Goal: Information Seeking & Learning: Learn about a topic

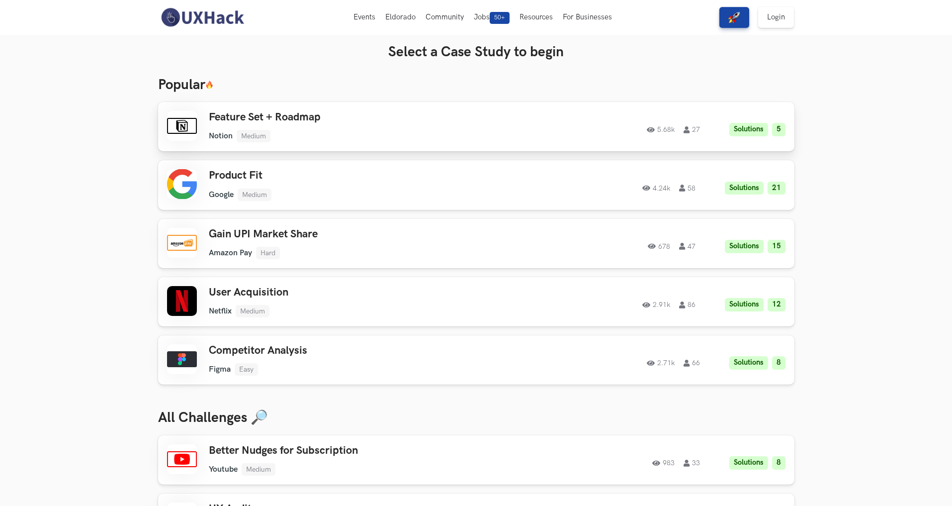
click at [525, 141] on div "Feature Set + Roadmap Notion Medium Notion Medium Solutions 5 5.68k 27 5.68k 27…" at bounding box center [476, 126] width 618 height 31
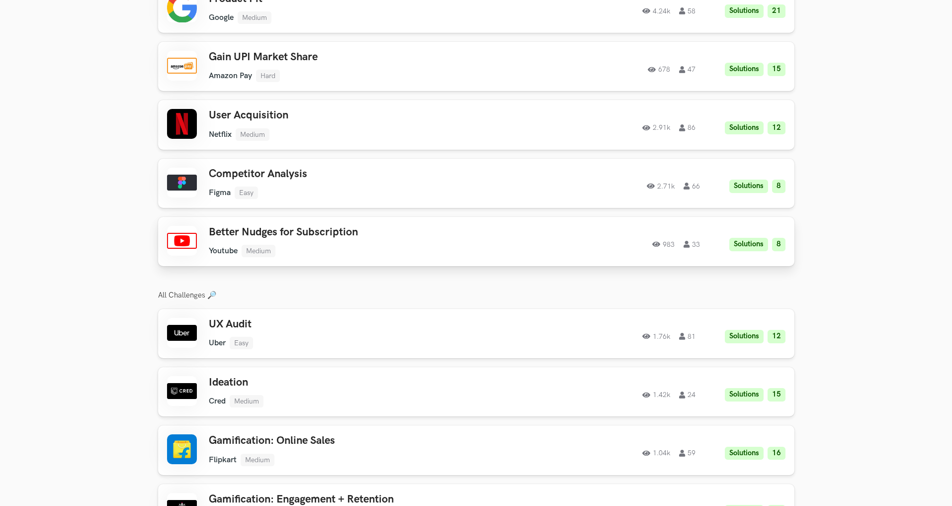
scroll to position [1224, 0]
click at [292, 318] on h3 "UX Audit" at bounding box center [350, 323] width 282 height 13
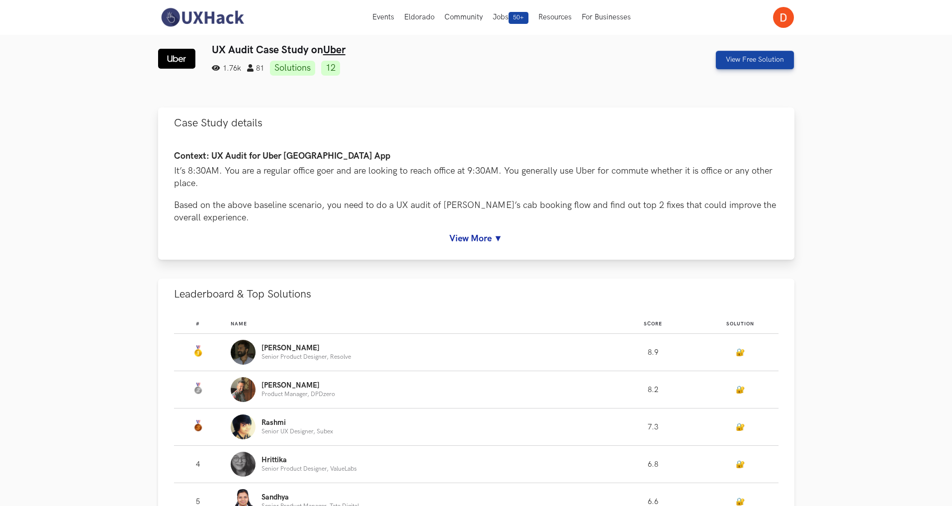
click at [483, 238] on link "View More ▼" at bounding box center [476, 238] width 604 height 10
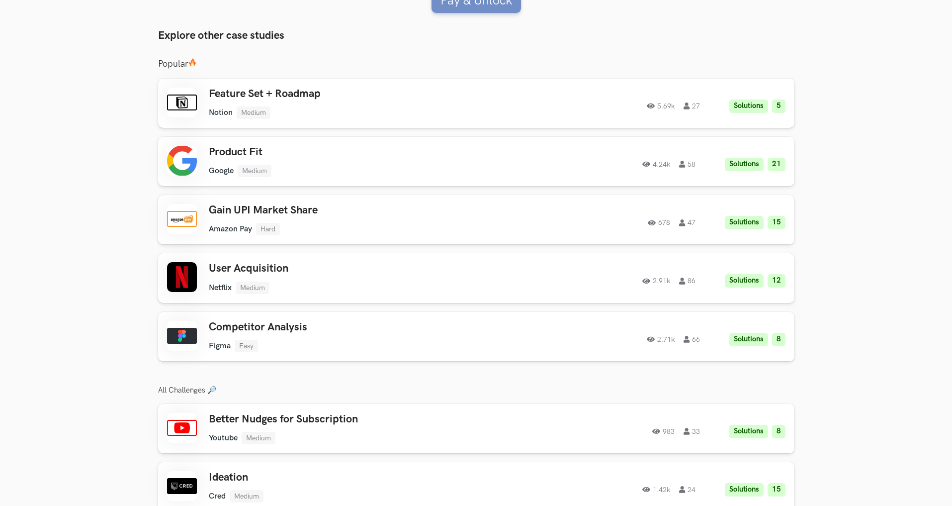
scroll to position [1463, 0]
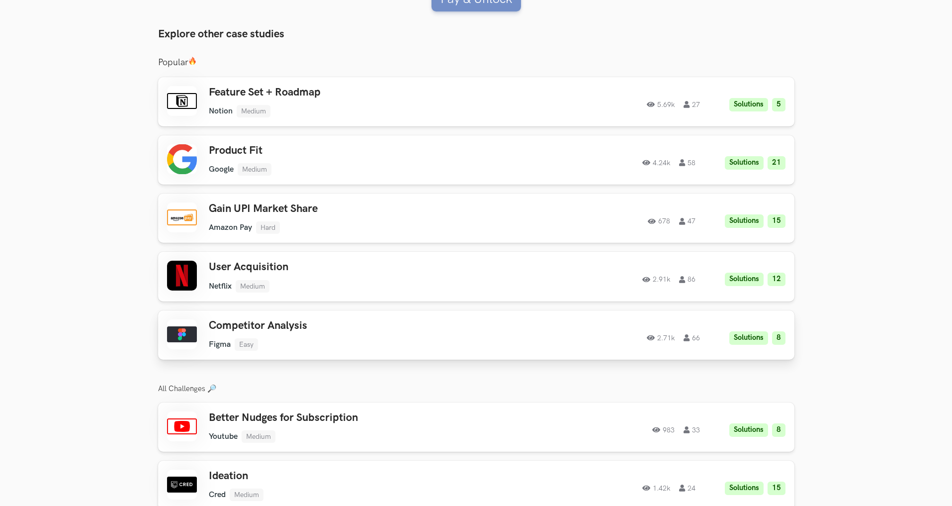
click at [402, 319] on h3 "Competitor Analysis" at bounding box center [350, 325] width 282 height 13
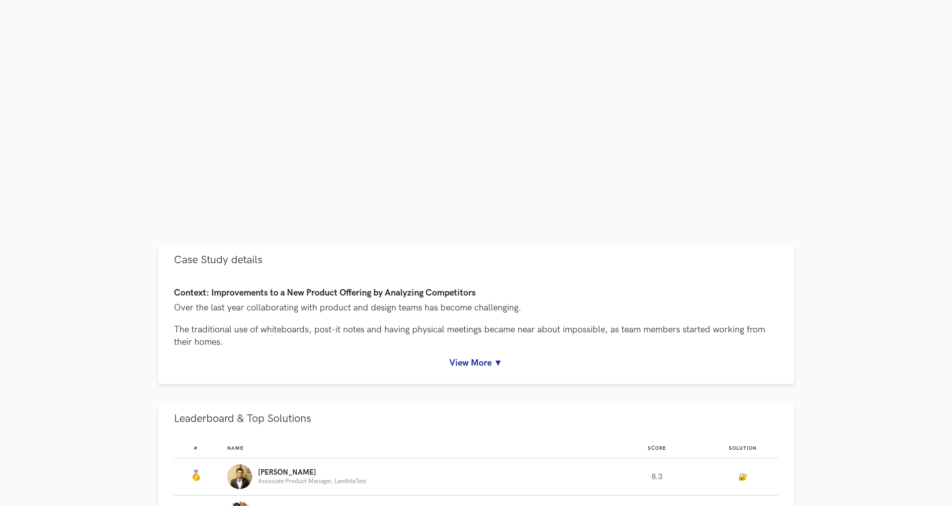
scroll to position [224, 0]
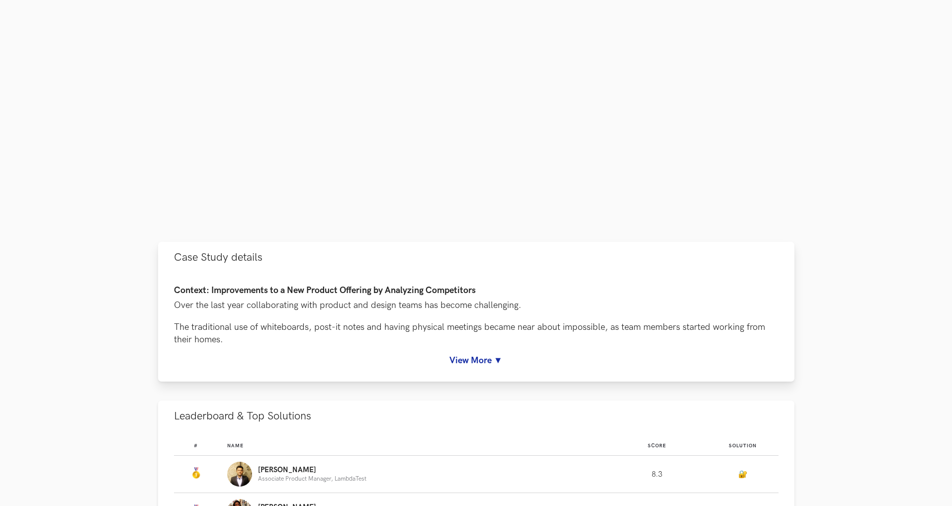
click at [463, 356] on link "View More ▼" at bounding box center [476, 360] width 604 height 10
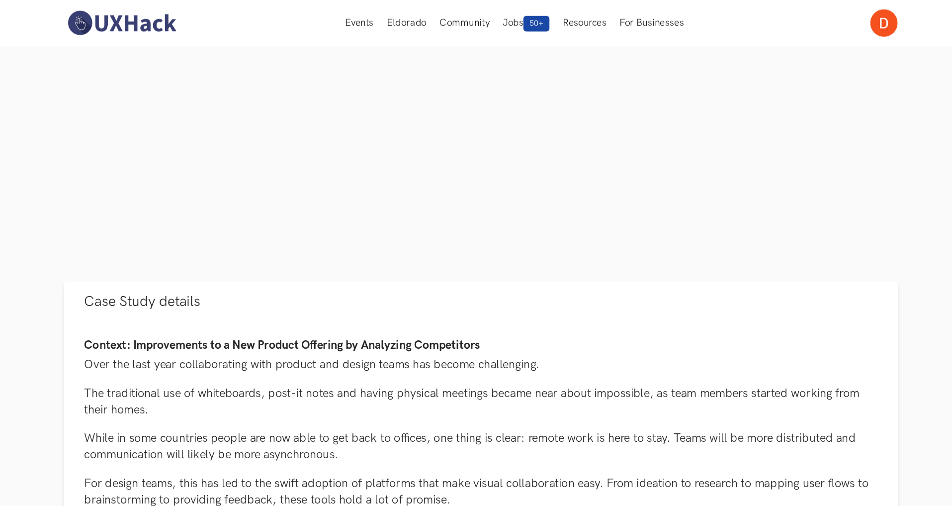
scroll to position [200, 0]
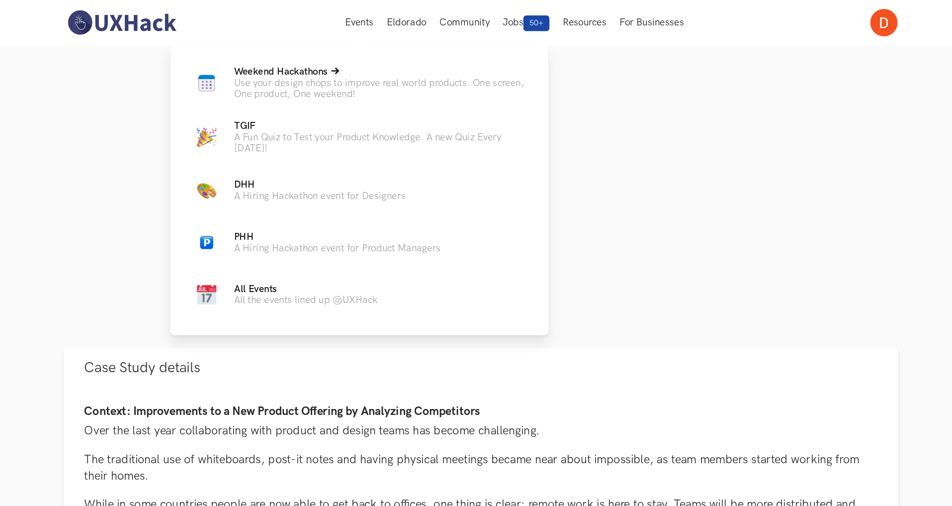
click at [380, 61] on p "Use your design chops to improve real world products. One screen, One product, …" at bounding box center [400, 67] width 224 height 17
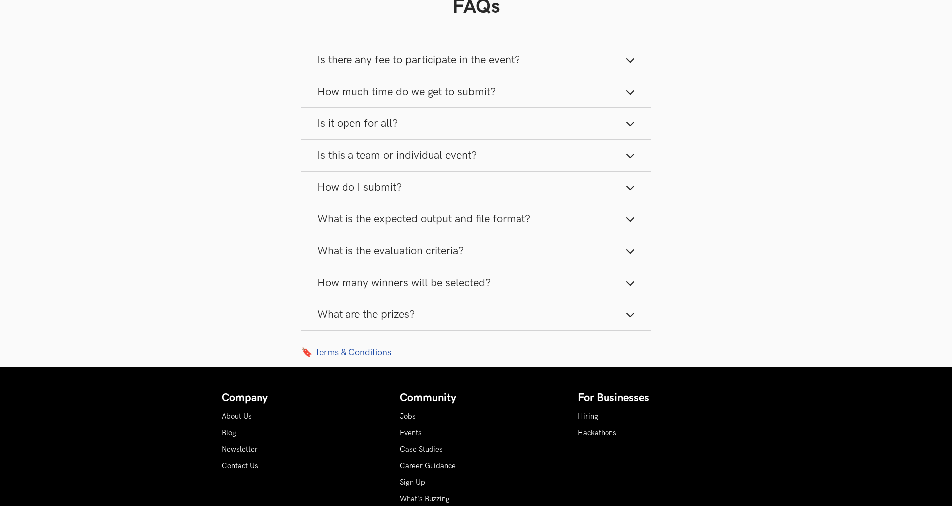
scroll to position [1159, 0]
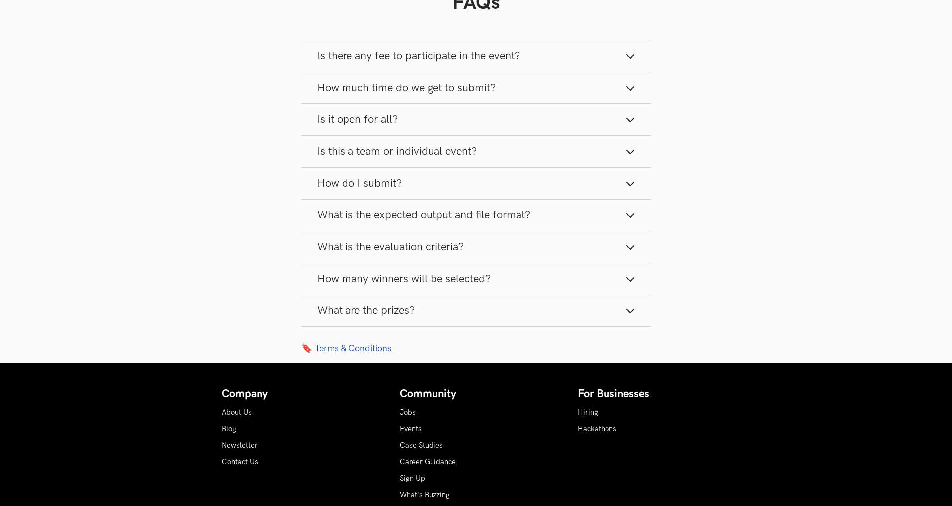
click at [385, 61] on span "Is there any fee to participate in the event?" at bounding box center [418, 55] width 203 height 13
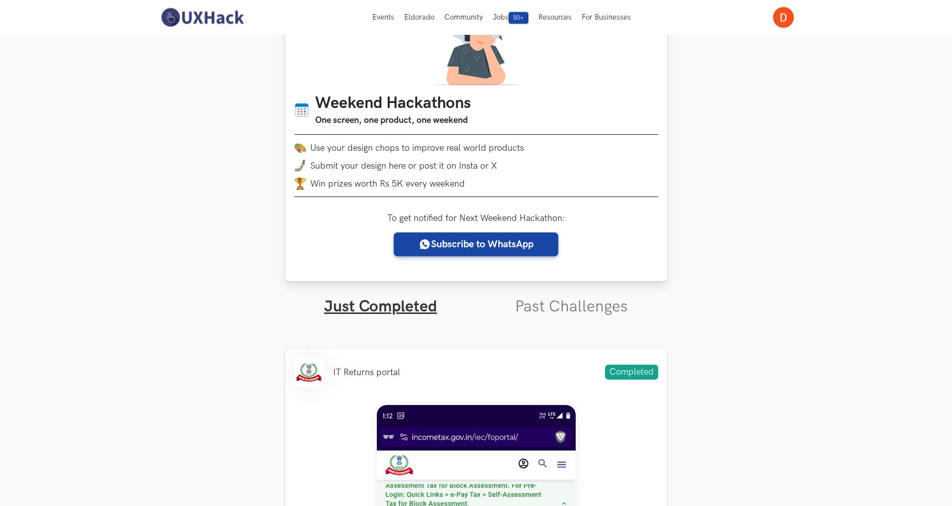
scroll to position [68, 0]
click at [581, 304] on link "Past Challenges" at bounding box center [571, 305] width 113 height 19
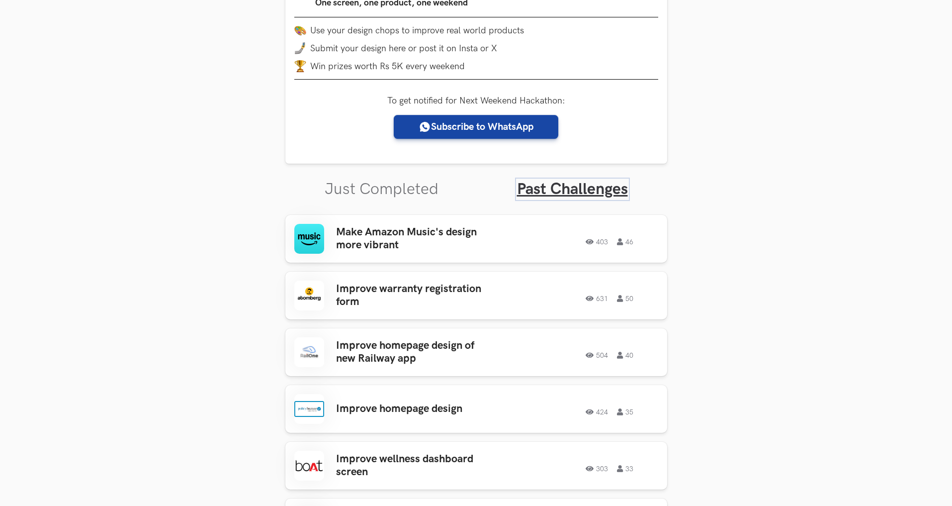
scroll to position [191, 0]
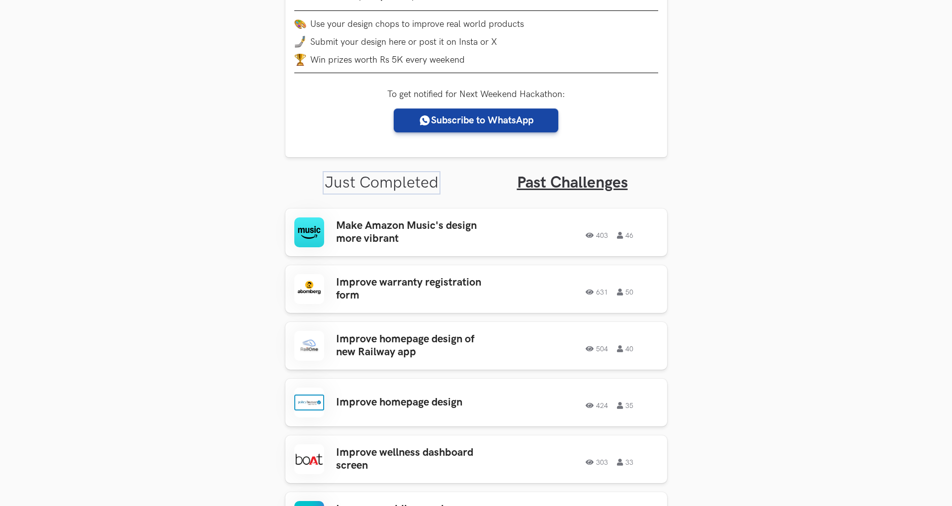
click at [423, 188] on link "Just Completed" at bounding box center [382, 182] width 114 height 19
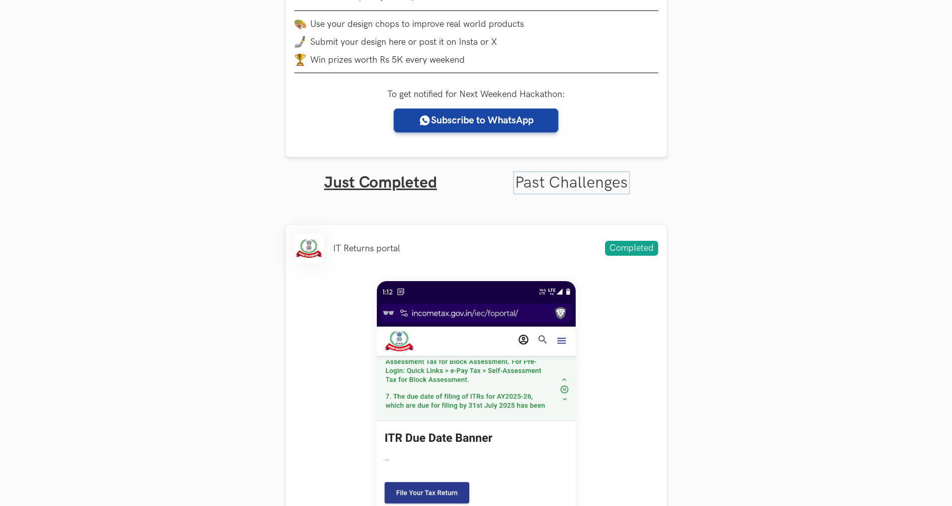
click at [594, 187] on link "Past Challenges" at bounding box center [571, 182] width 113 height 19
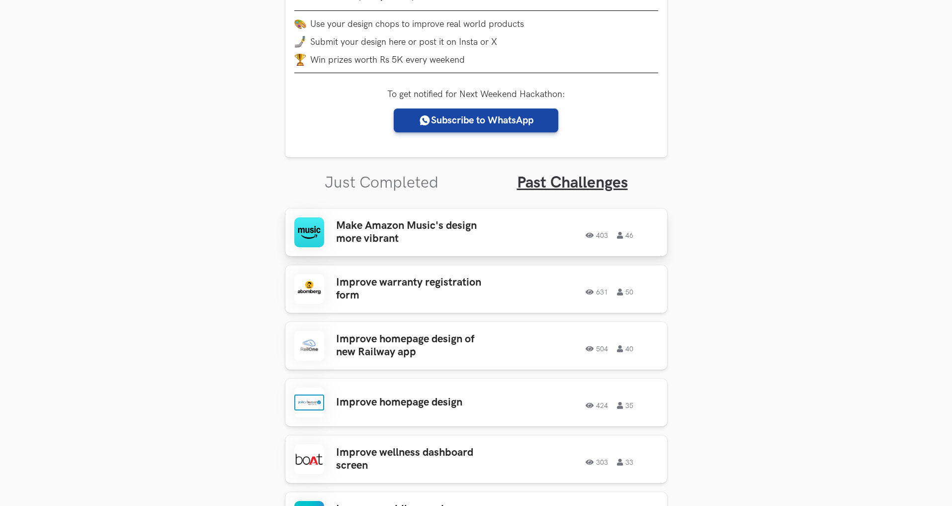
click at [560, 226] on div "403 46" at bounding box center [586, 232] width 143 height 13
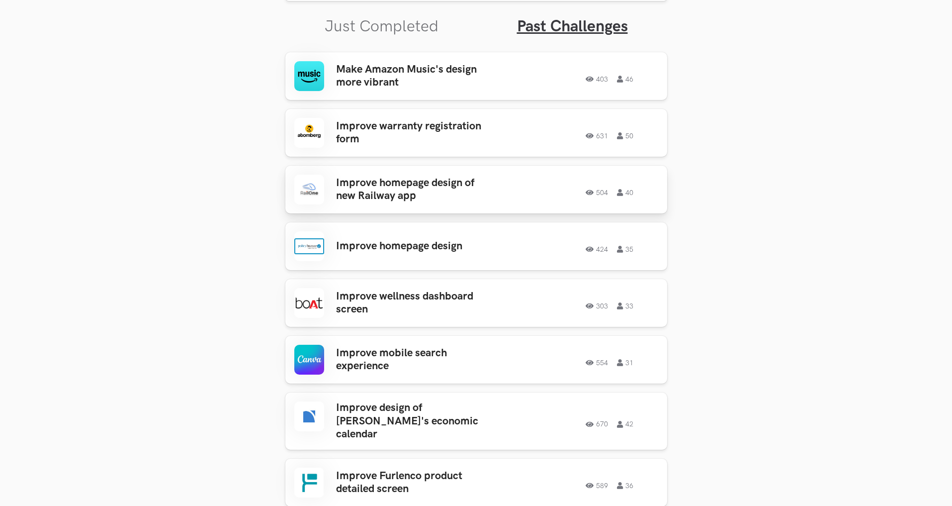
scroll to position [328, 0]
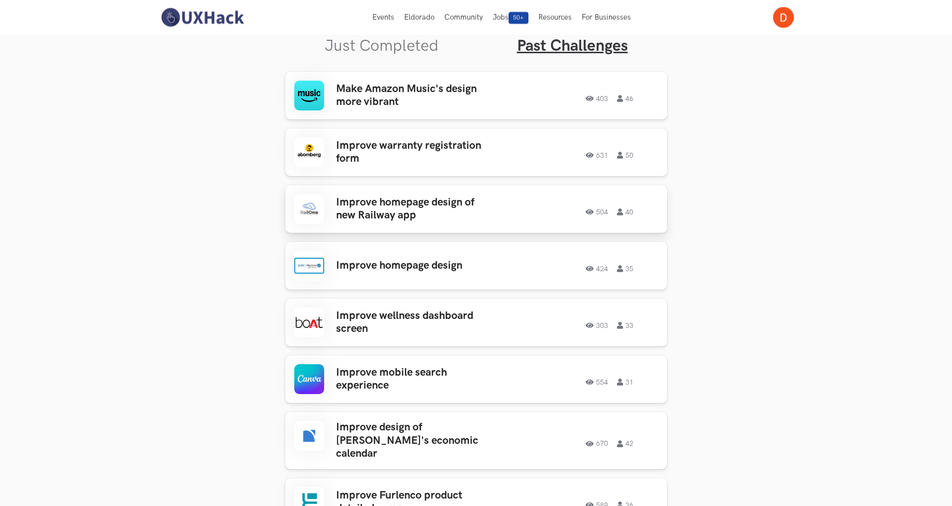
click at [535, 159] on div "Improve warranty registration form 631 50 631 50" at bounding box center [476, 152] width 364 height 30
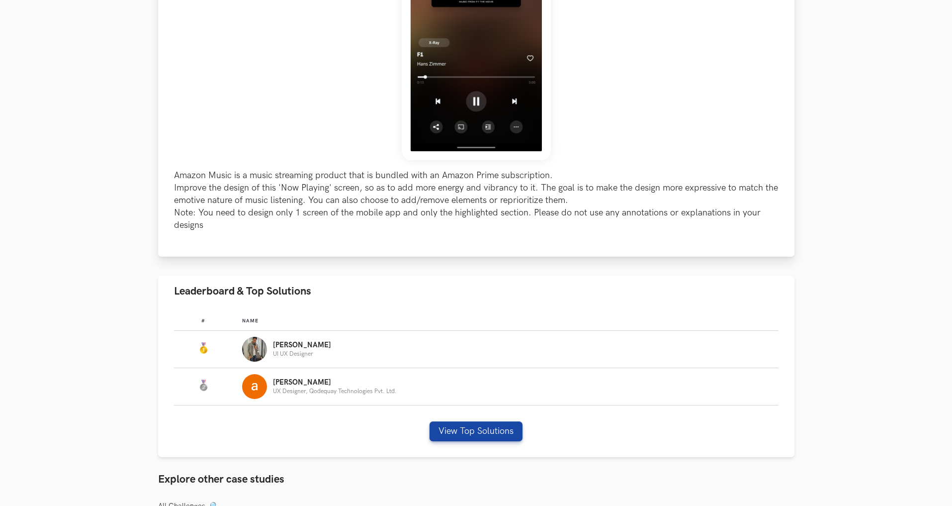
scroll to position [300, 0]
click at [360, 359] on div "[PERSON_NAME] UI UX Designer" at bounding box center [505, 348] width 527 height 25
click at [284, 340] on p "Yuvraj" at bounding box center [302, 344] width 58 height 8
click at [476, 424] on button "View Top Solutions" at bounding box center [476, 430] width 93 height 20
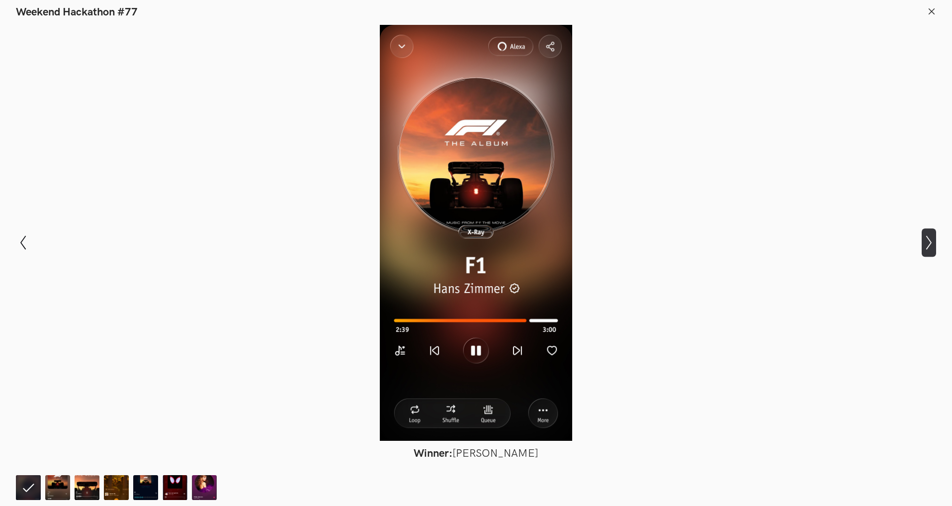
click at [922, 237] on icon "Show next slide" at bounding box center [929, 242] width 14 height 14
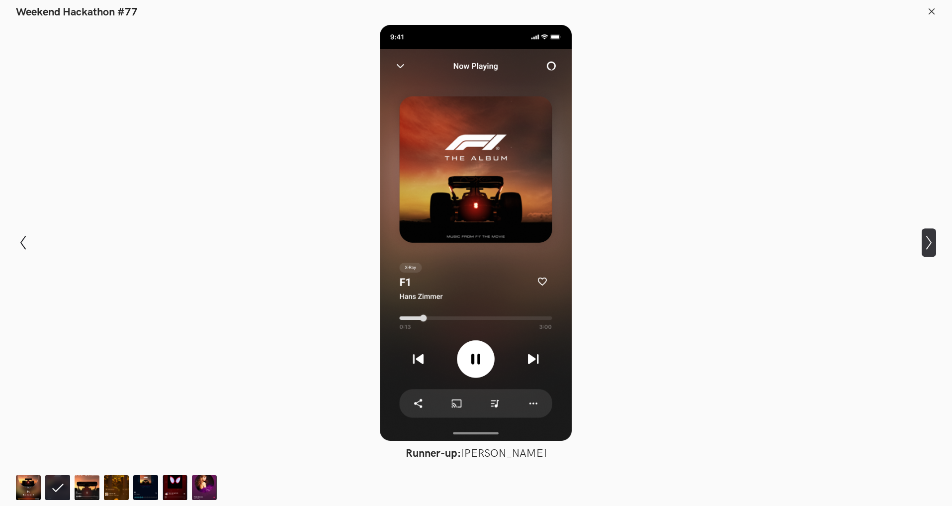
click at [922, 237] on icon "Show next slide" at bounding box center [929, 242] width 14 height 14
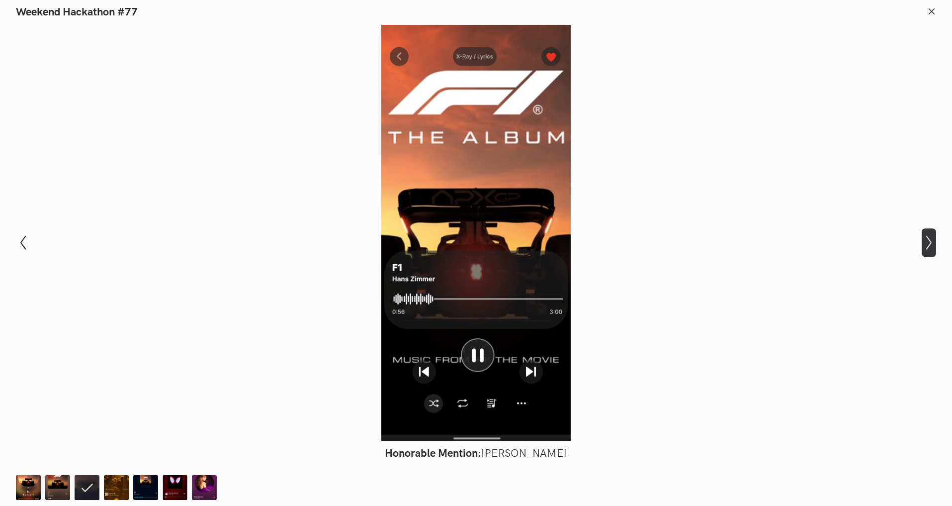
click at [922, 237] on icon "Show next slide" at bounding box center [929, 242] width 14 height 14
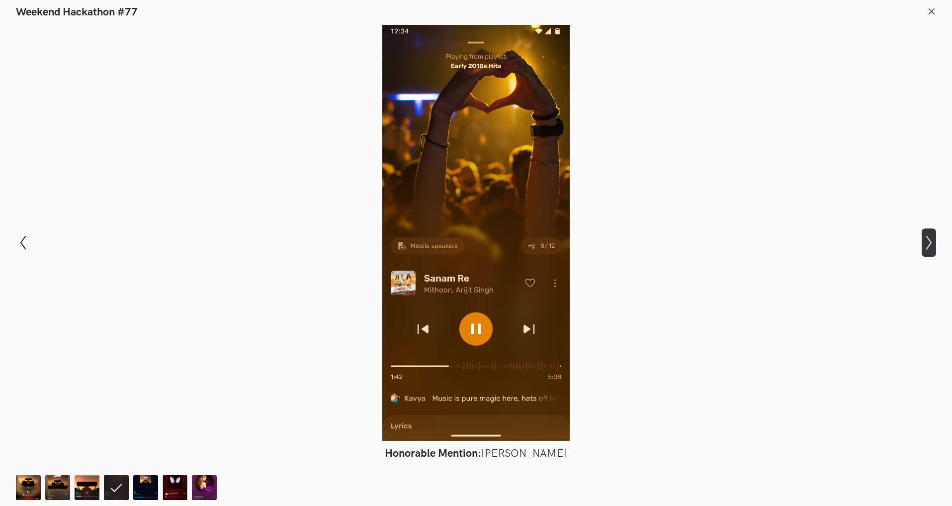
click at [922, 237] on icon "Show next slide" at bounding box center [929, 242] width 14 height 14
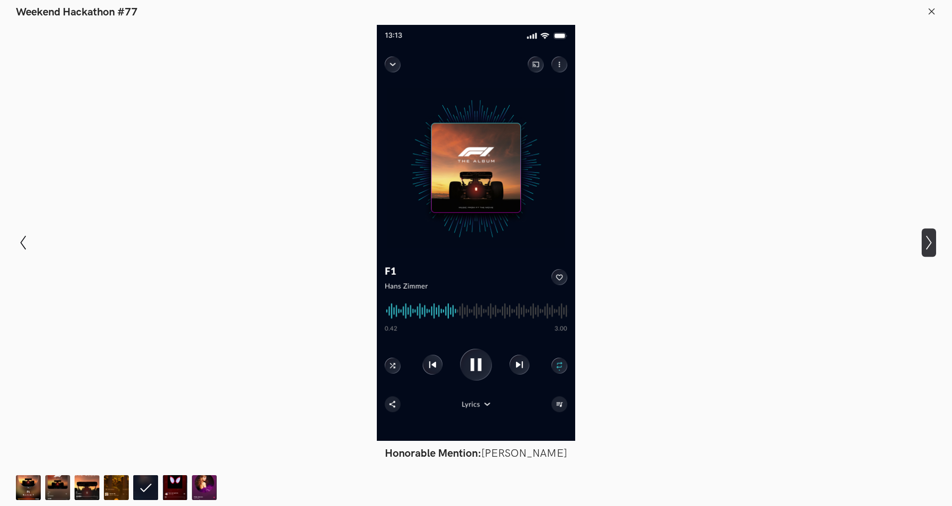
click at [922, 237] on icon "Show next slide" at bounding box center [929, 242] width 14 height 14
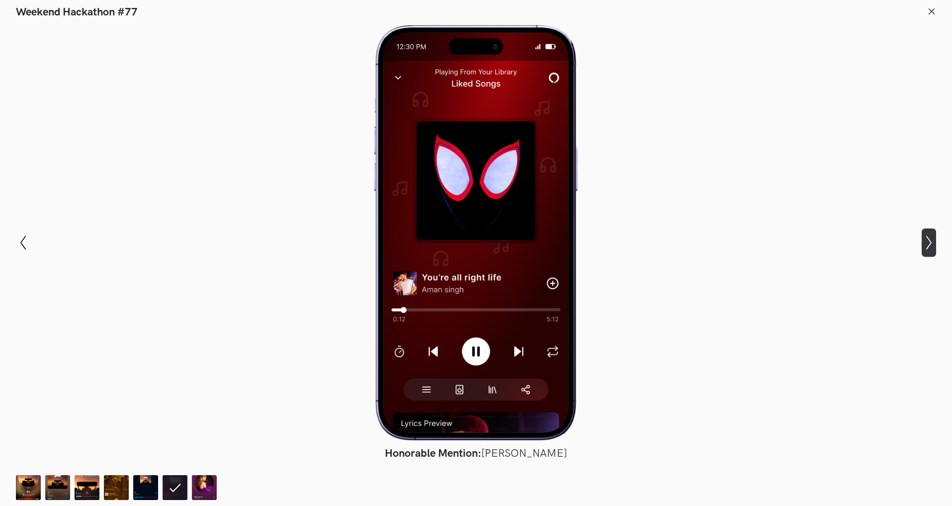
click at [922, 237] on icon "Show next slide" at bounding box center [929, 242] width 14 height 14
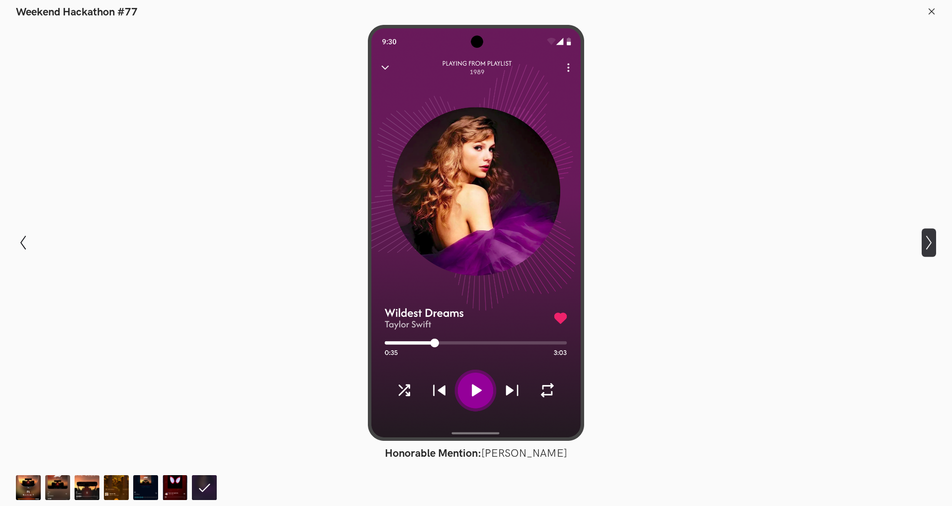
click at [922, 237] on icon "Show next slide" at bounding box center [929, 242] width 14 height 14
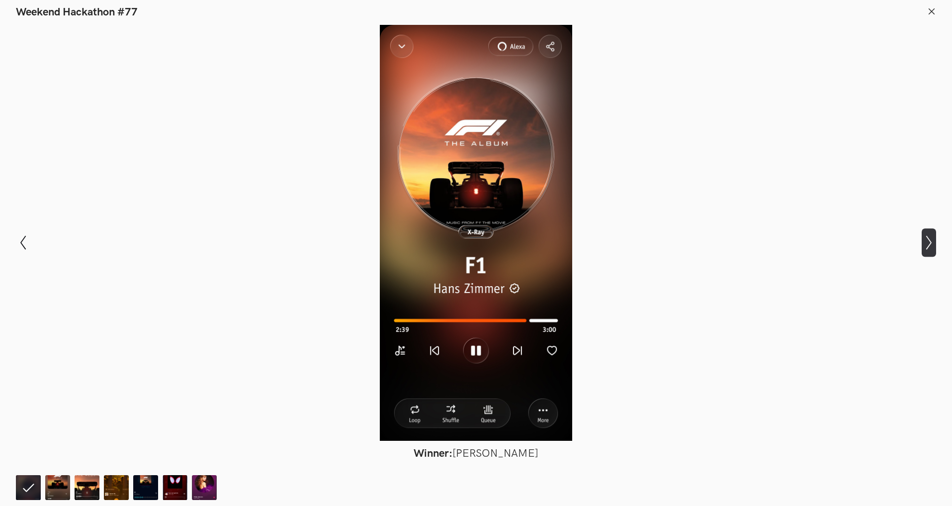
click at [922, 237] on icon "Show next slide" at bounding box center [929, 242] width 14 height 14
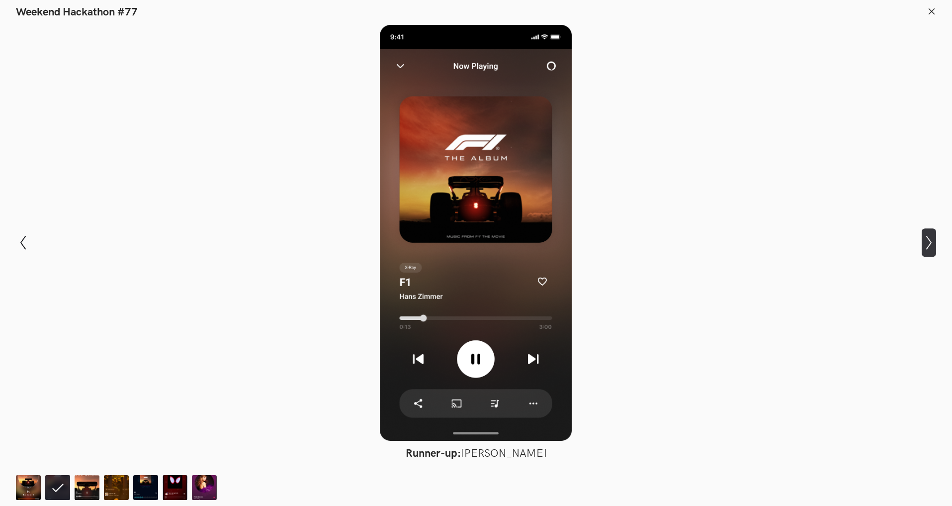
click at [922, 237] on icon "Show next slide" at bounding box center [929, 242] width 14 height 14
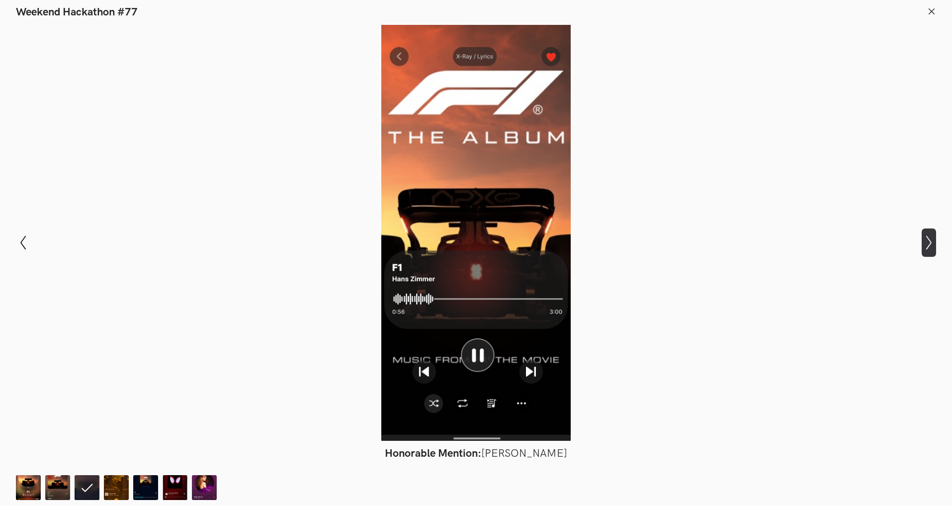
click at [922, 237] on icon "Show next slide" at bounding box center [929, 242] width 14 height 14
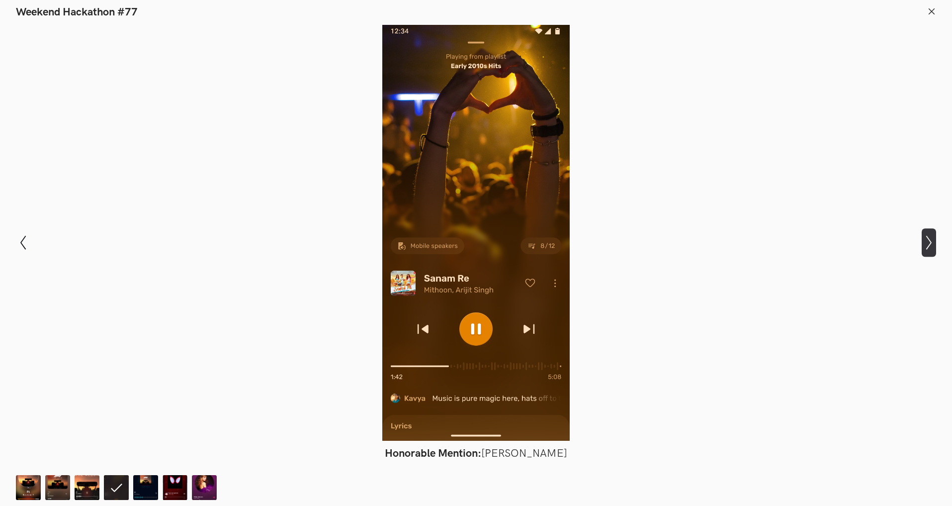
click at [922, 237] on icon "Show next slide" at bounding box center [929, 242] width 14 height 14
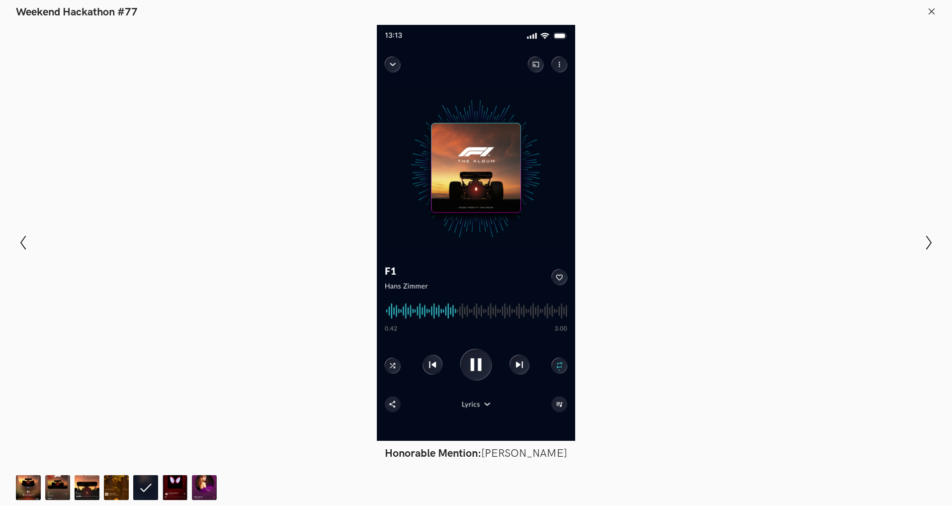
click at [802, 206] on div at bounding box center [475, 233] width 879 height 416
click at [926, 12] on header "Weekend Hackathon #77" at bounding box center [476, 9] width 952 height 19
click at [931, 13] on icon at bounding box center [931, 11] width 9 height 9
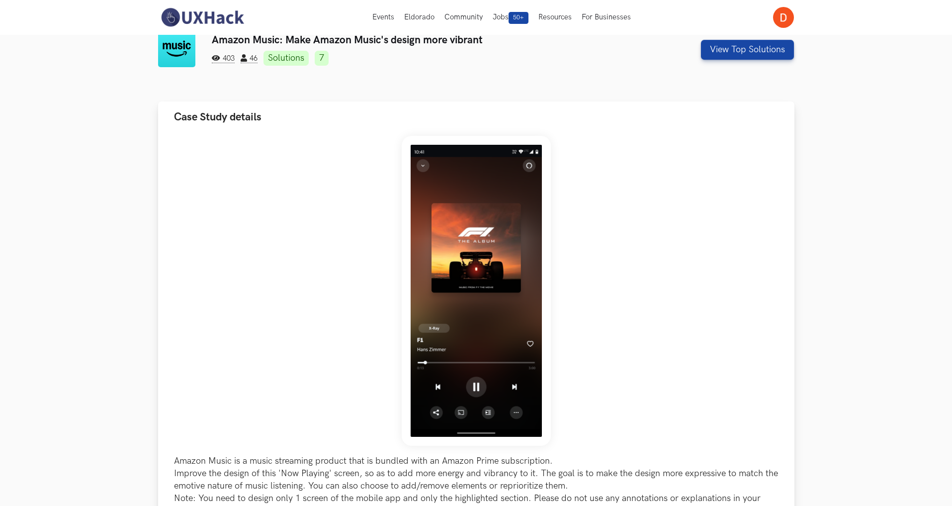
scroll to position [0, 0]
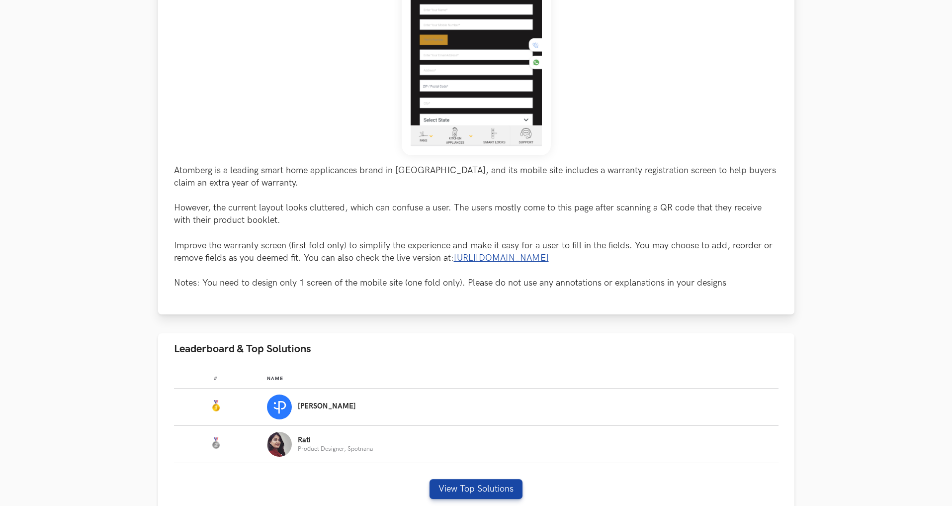
scroll to position [246, 0]
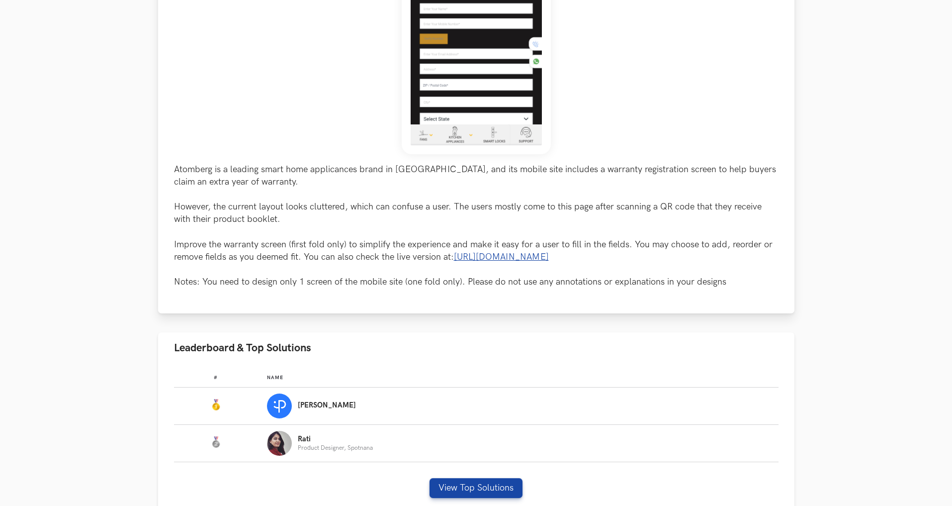
click at [541, 258] on link "https://atomberg.com/warranty" at bounding box center [501, 257] width 95 height 10
click at [475, 477] on div "# Name #: Name: Pulkit Yadav #: Name: Rati Product Designer, Spotnana View Top …" at bounding box center [476, 438] width 636 height 150
click at [469, 487] on button "View Top Solutions" at bounding box center [476, 488] width 93 height 20
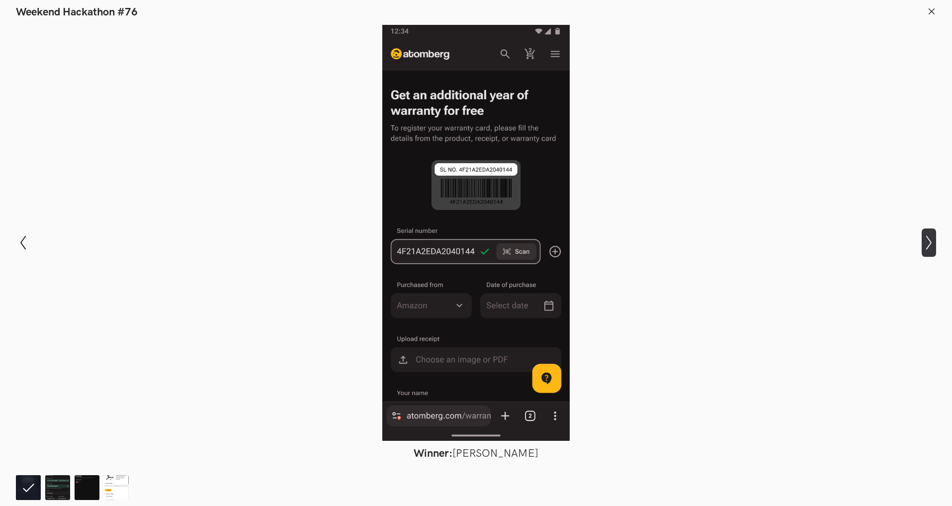
click at [931, 242] on icon at bounding box center [928, 243] width 5 height 14
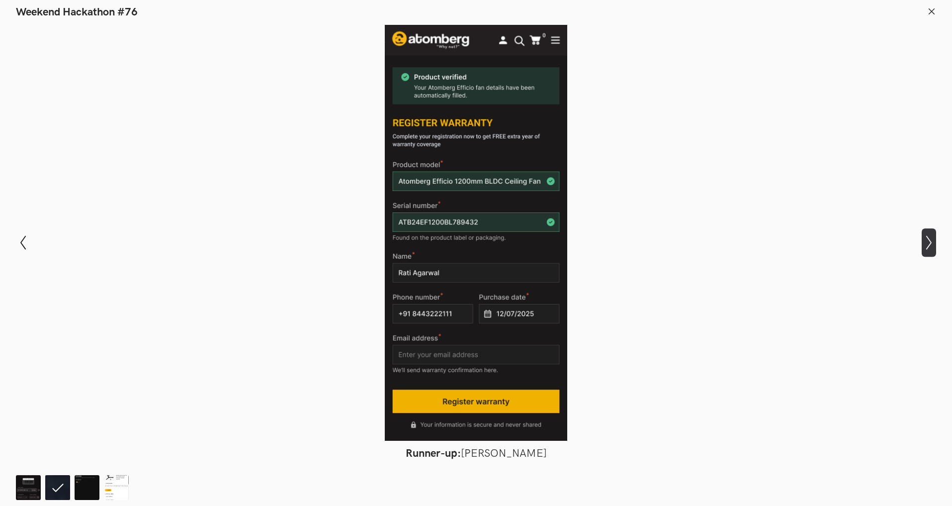
click at [931, 242] on icon at bounding box center [928, 243] width 5 height 14
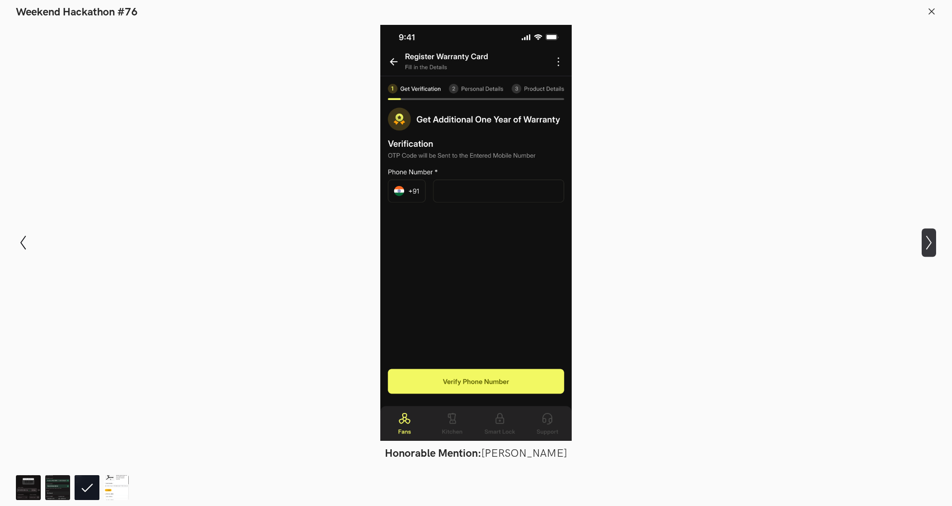
click at [931, 242] on icon at bounding box center [928, 243] width 5 height 14
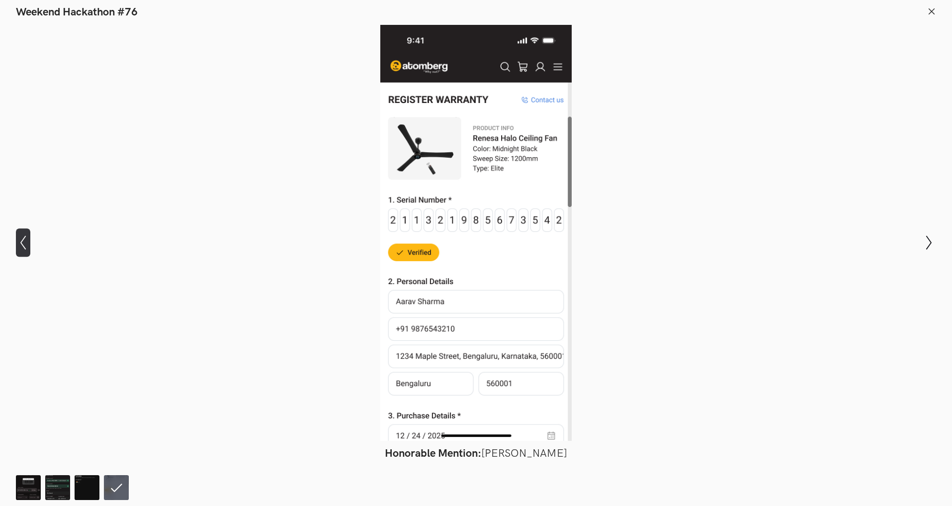
click at [19, 235] on icon "Show previous slide" at bounding box center [23, 242] width 14 height 14
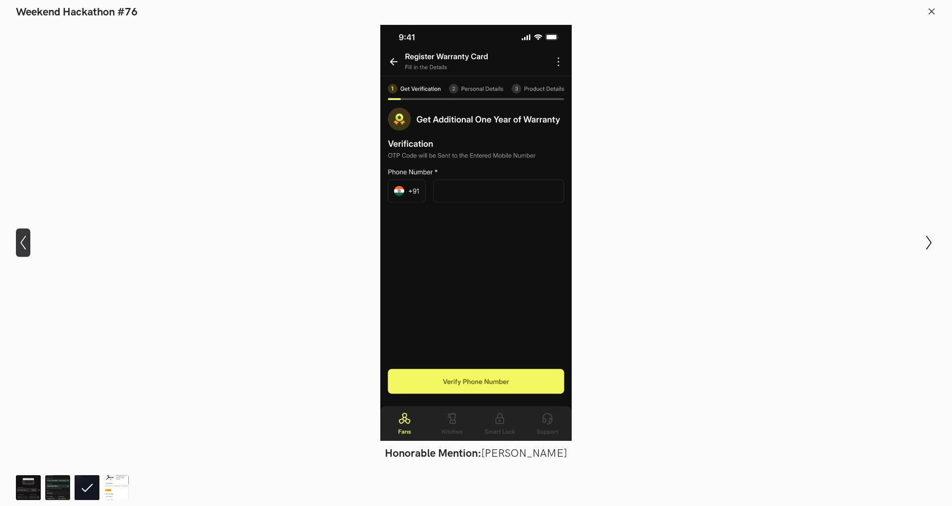
click at [19, 235] on icon "Show previous slide" at bounding box center [23, 242] width 14 height 14
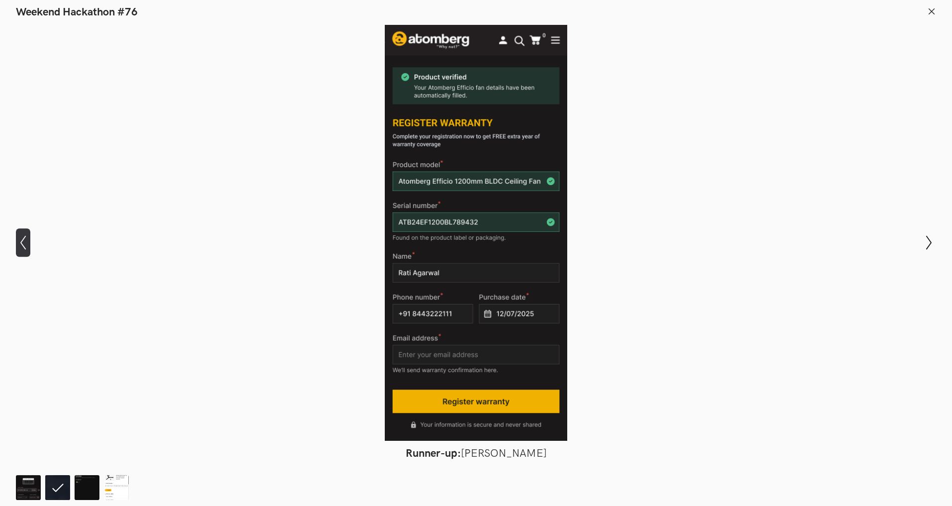
click at [19, 235] on icon "Show previous slide" at bounding box center [23, 242] width 14 height 14
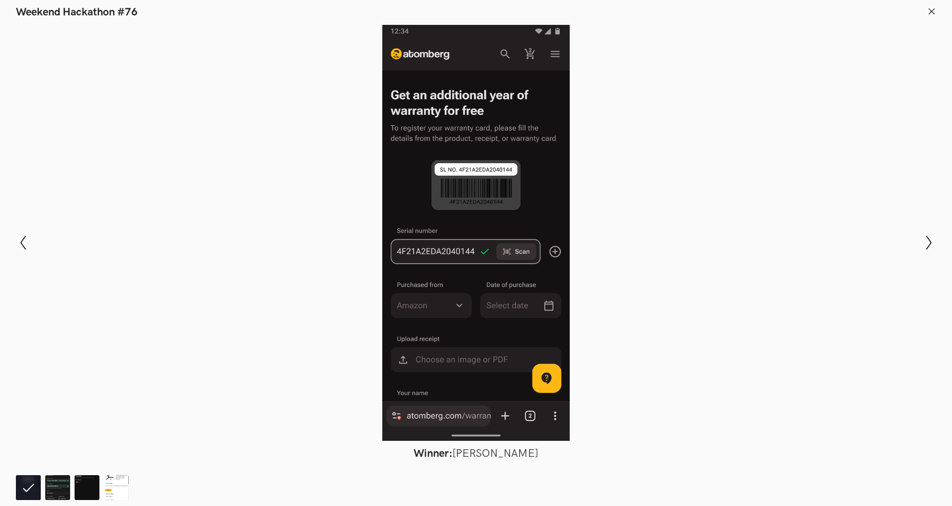
click at [134, 145] on div at bounding box center [475, 233] width 879 height 416
click at [931, 15] on icon at bounding box center [931, 11] width 9 height 9
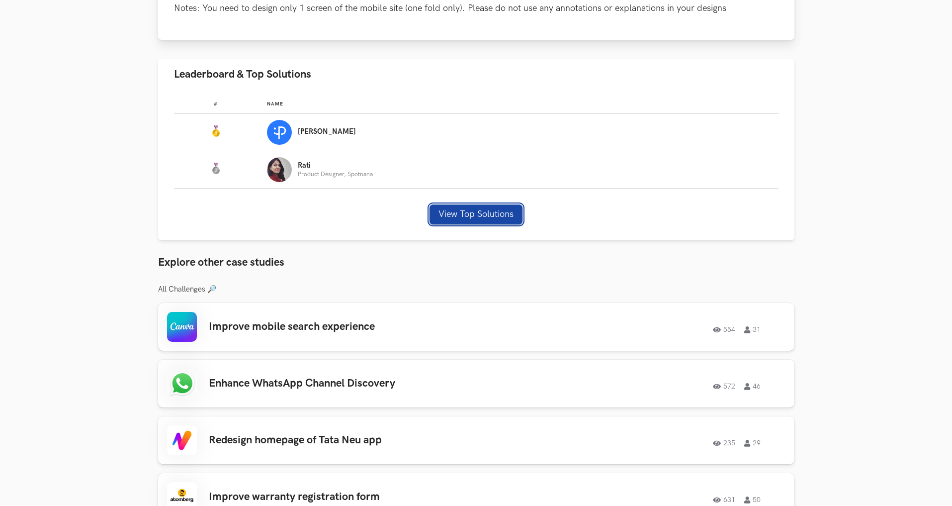
scroll to position [527, 0]
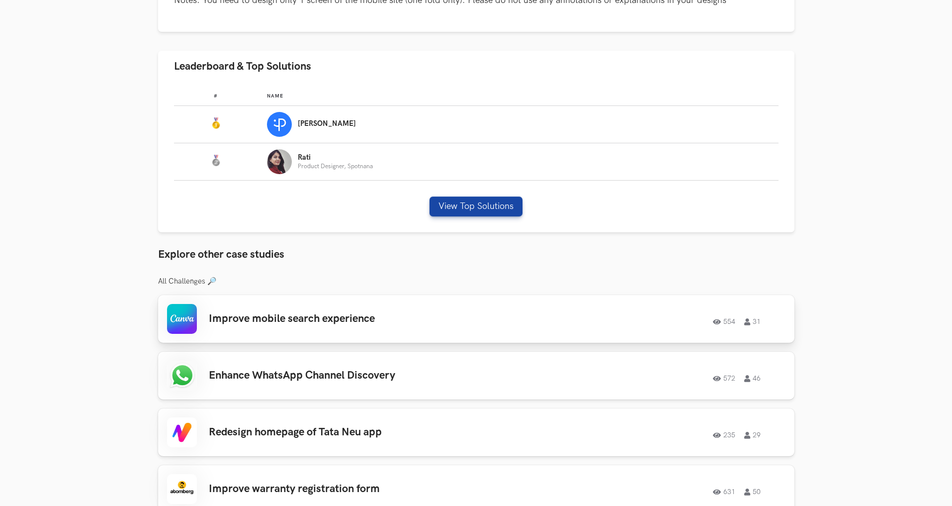
click at [591, 330] on div "Improve mobile search experience 554 31 554 31" at bounding box center [476, 319] width 618 height 30
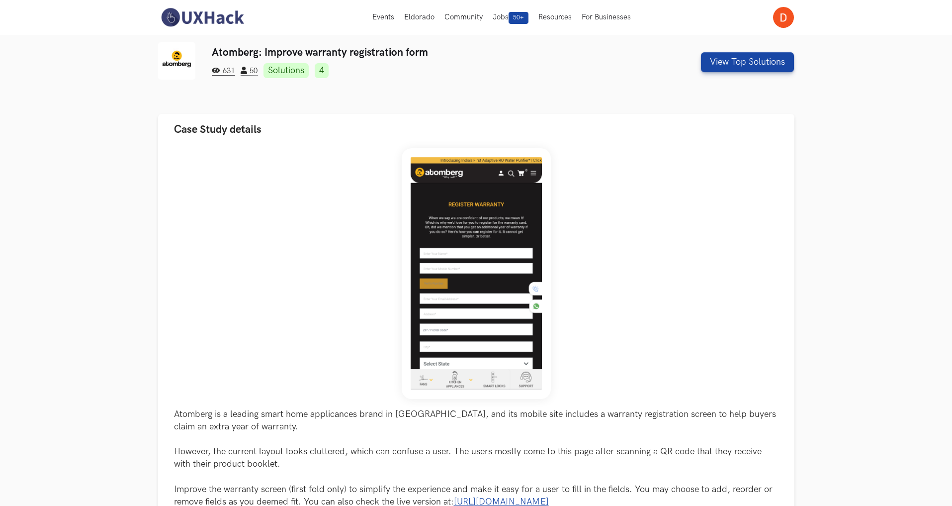
scroll to position [0, 0]
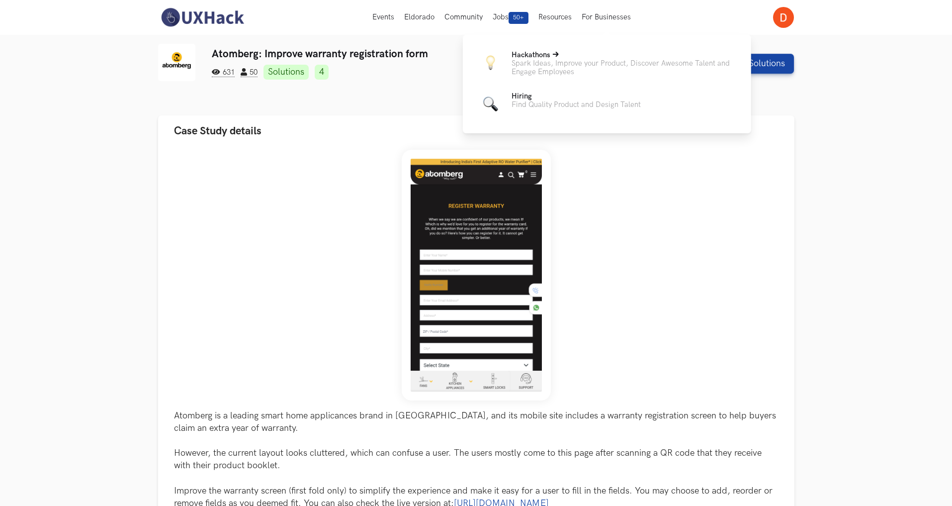
click at [564, 66] on p "Spark Ideas, Improve your Product, Discover Awesome Talent and Engage Employees" at bounding box center [624, 67] width 224 height 17
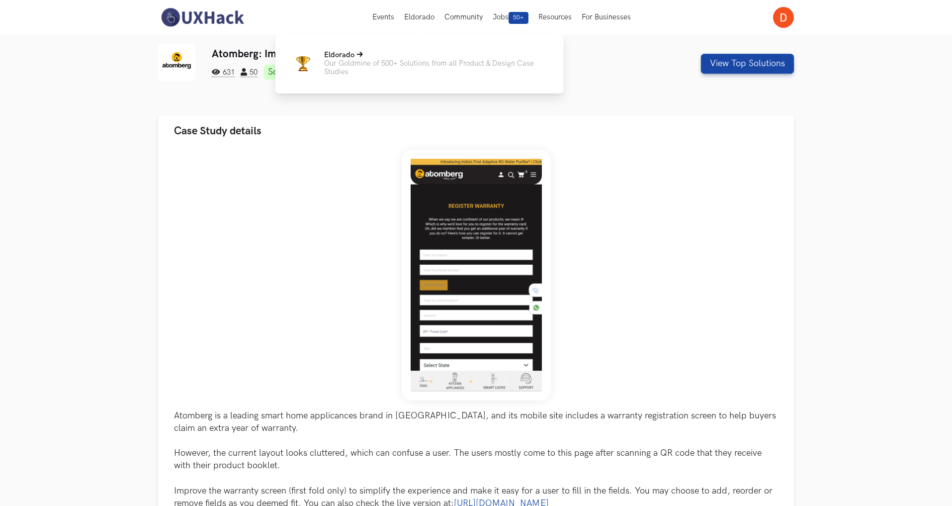
click at [426, 71] on p "Our Goldmine of 500+ Solutions from all Product & Design Case Studies" at bounding box center [436, 67] width 224 height 17
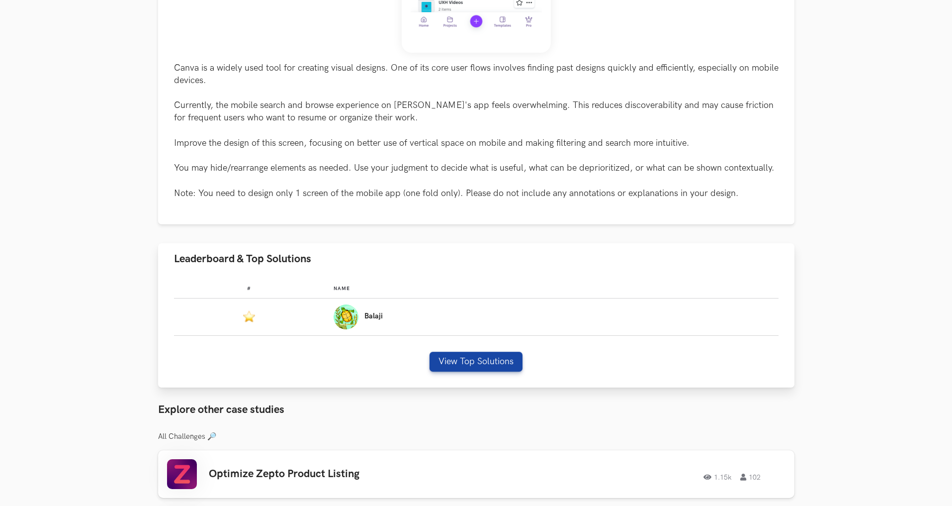
scroll to position [431, 0]
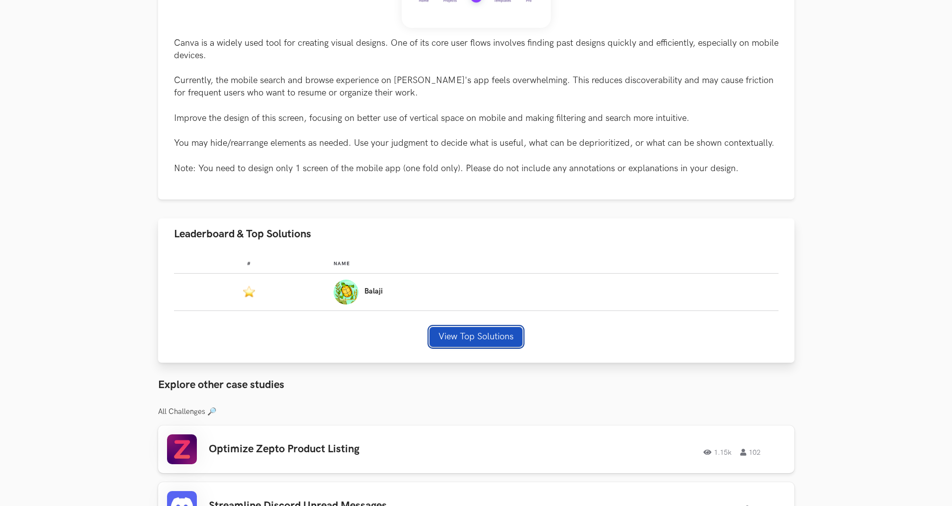
click at [461, 334] on button "View Top Solutions" at bounding box center [476, 337] width 93 height 20
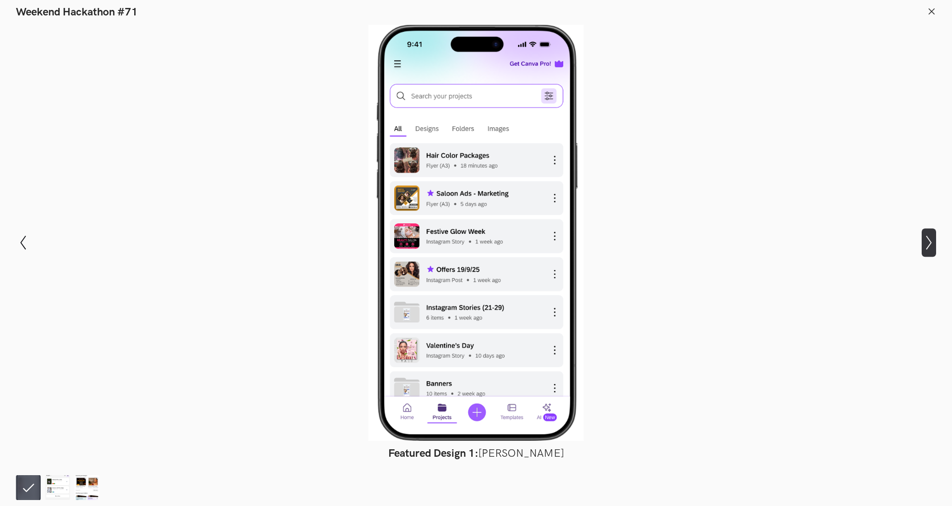
click at [932, 237] on icon "Show next slide" at bounding box center [929, 242] width 14 height 14
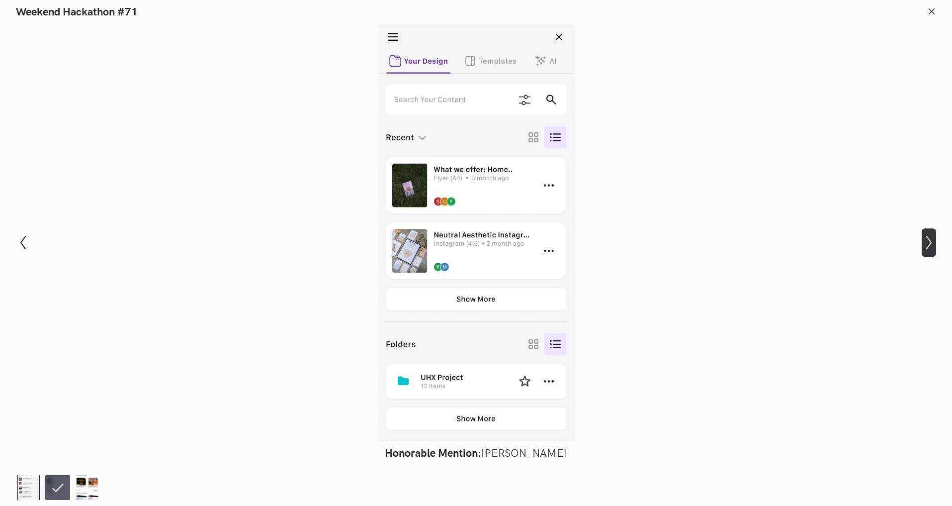
click at [932, 237] on icon "Show next slide" at bounding box center [929, 242] width 14 height 14
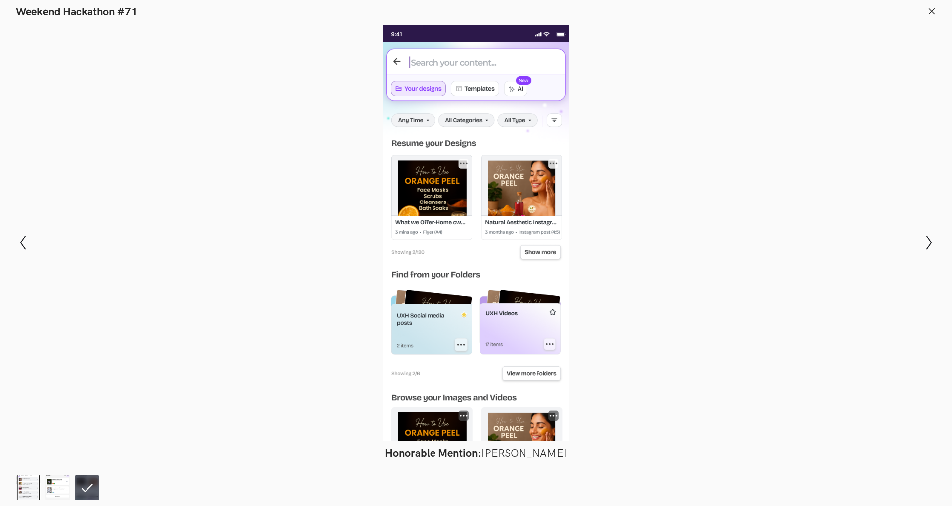
click at [777, 164] on div at bounding box center [475, 233] width 879 height 416
click at [215, 201] on div at bounding box center [475, 233] width 879 height 416
click at [930, 13] on icon at bounding box center [931, 11] width 9 height 9
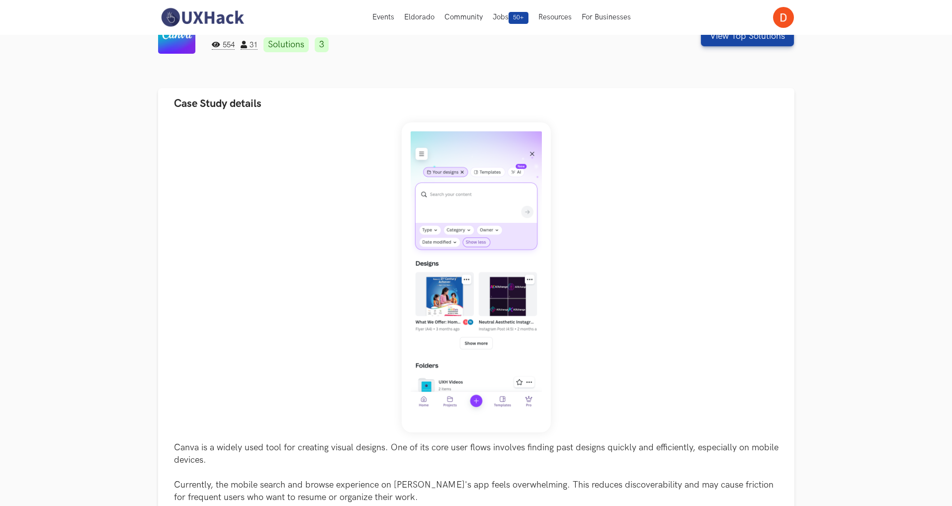
scroll to position [0, 0]
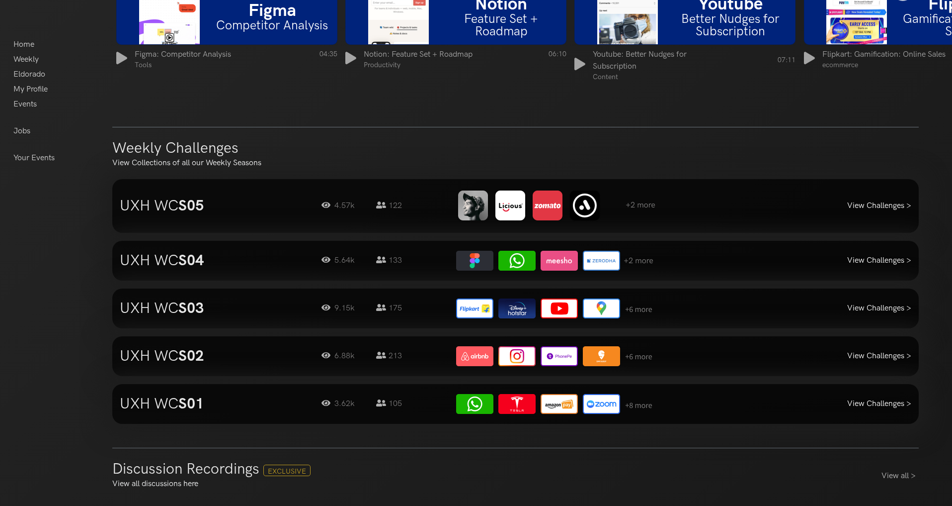
scroll to position [850, 0]
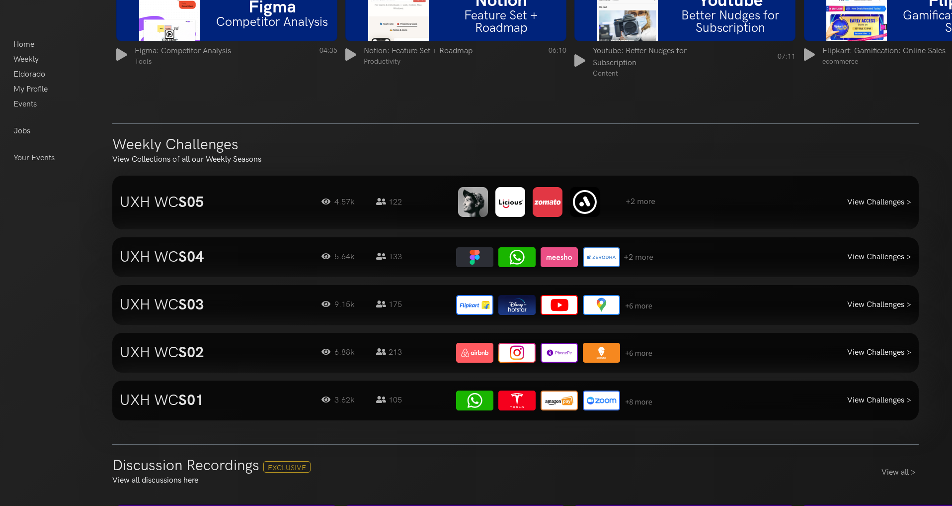
click at [276, 204] on h3 "UXH WC S05" at bounding box center [213, 202] width 187 height 18
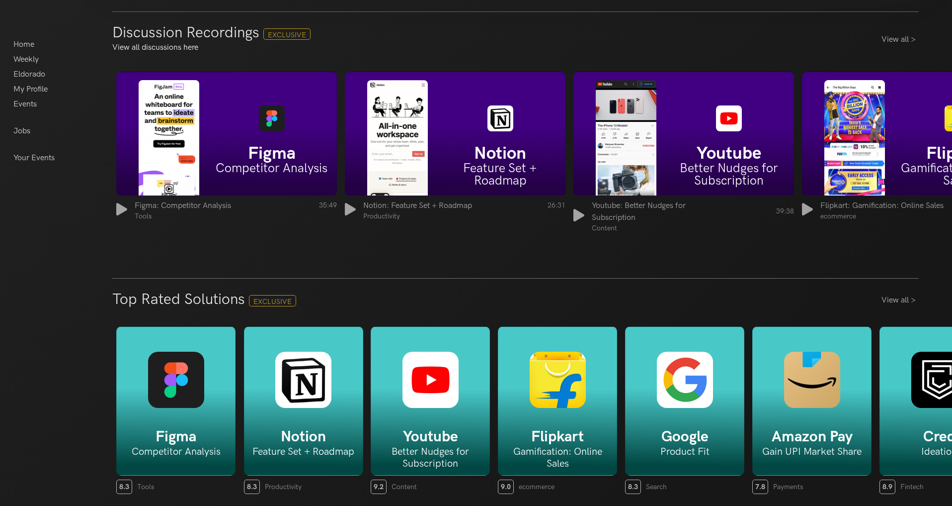
scroll to position [1316, 0]
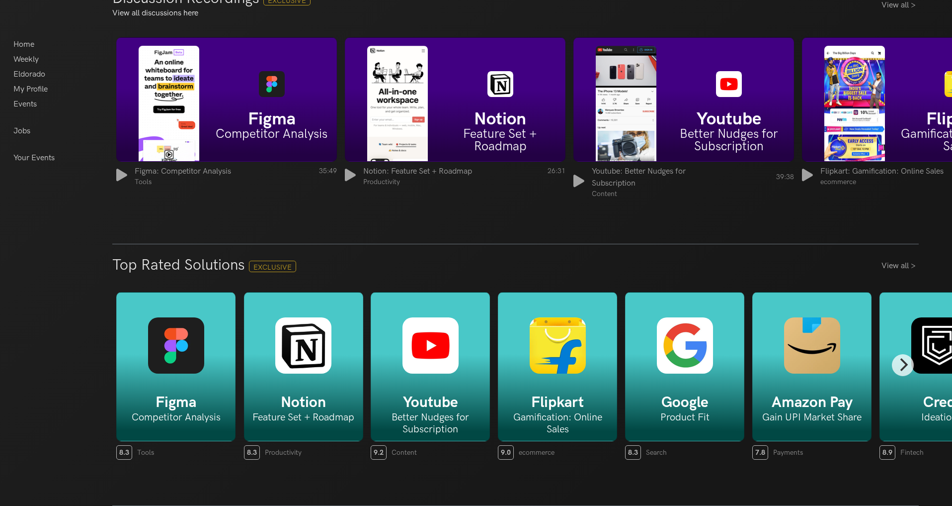
click at [145, 343] on div "Figma Competitor Analysis" at bounding box center [175, 366] width 119 height 149
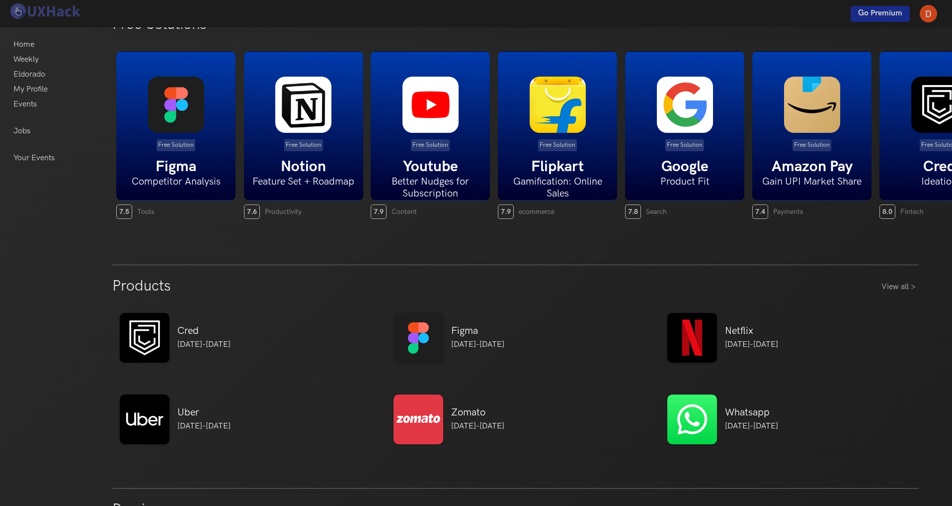
scroll to position [0, 0]
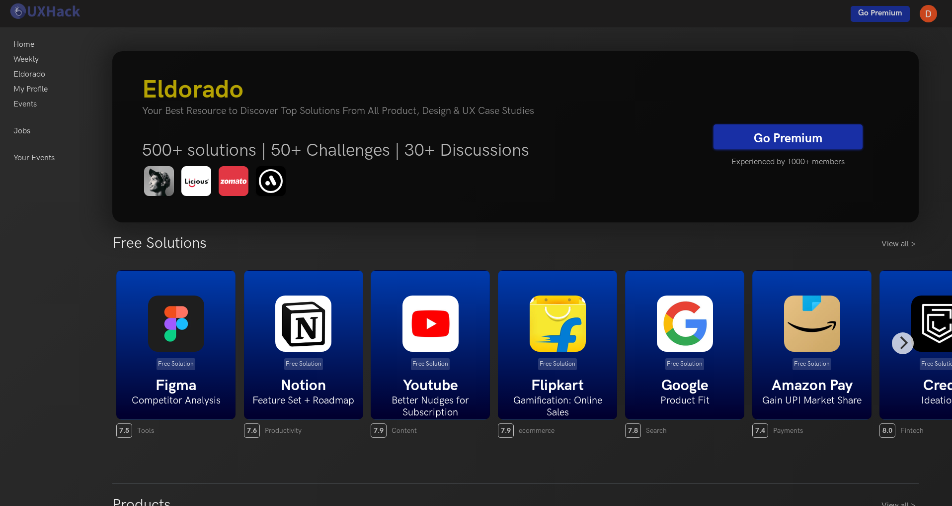
click at [190, 331] on img at bounding box center [176, 323] width 56 height 56
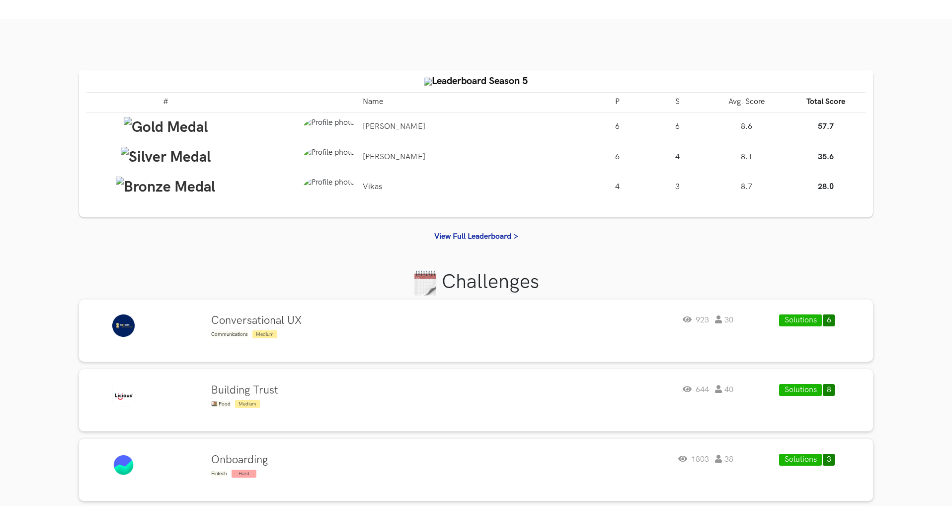
scroll to position [6, 0]
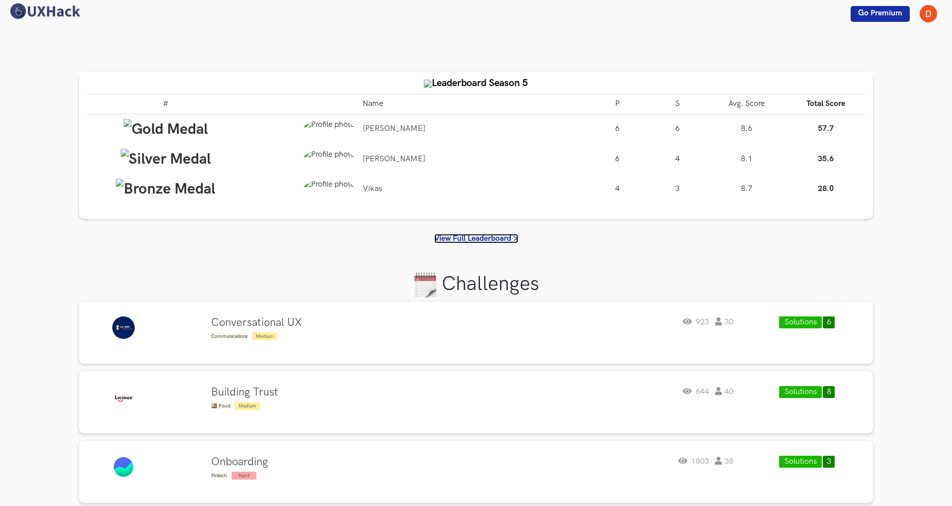
click at [465, 236] on link "View Full Leaderboard >" at bounding box center [476, 238] width 84 height 9
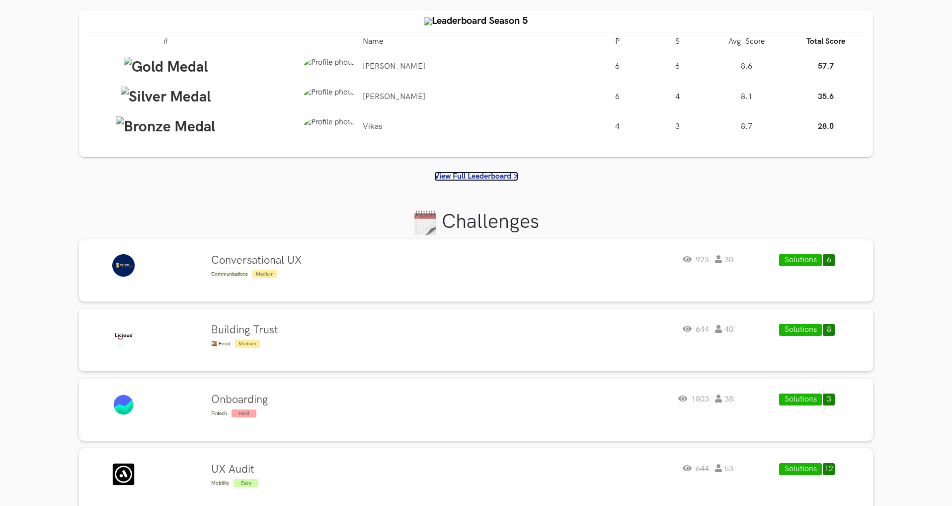
scroll to position [73, 0]
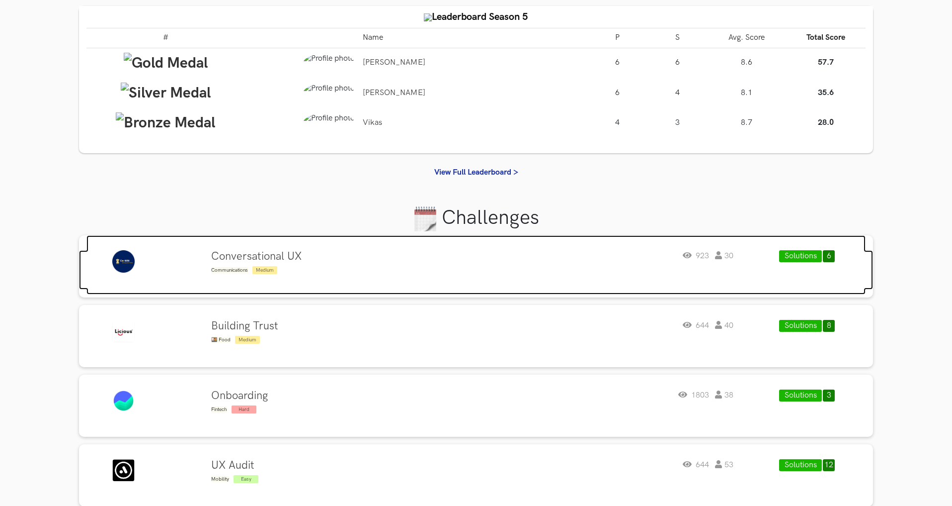
click at [526, 259] on div "Conversational UX Communications Medium 923 30" at bounding box center [472, 262] width 522 height 25
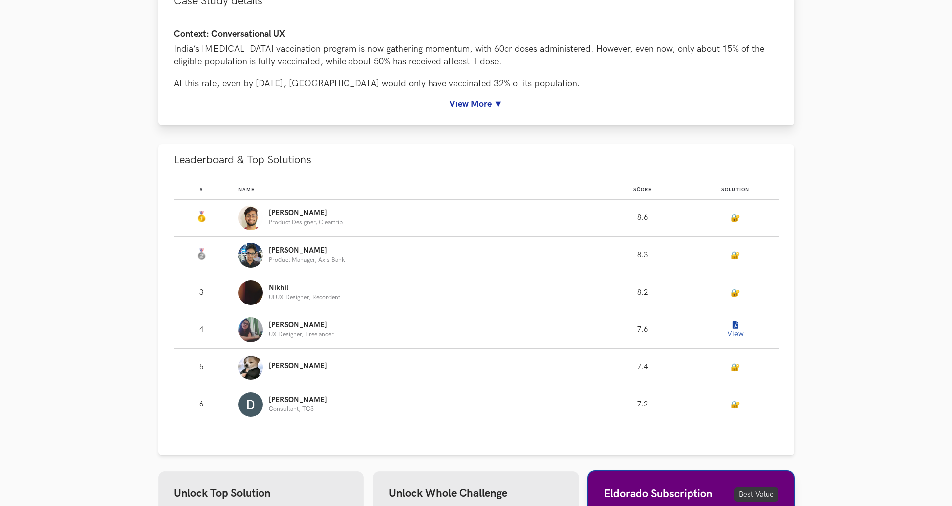
scroll to position [547, 0]
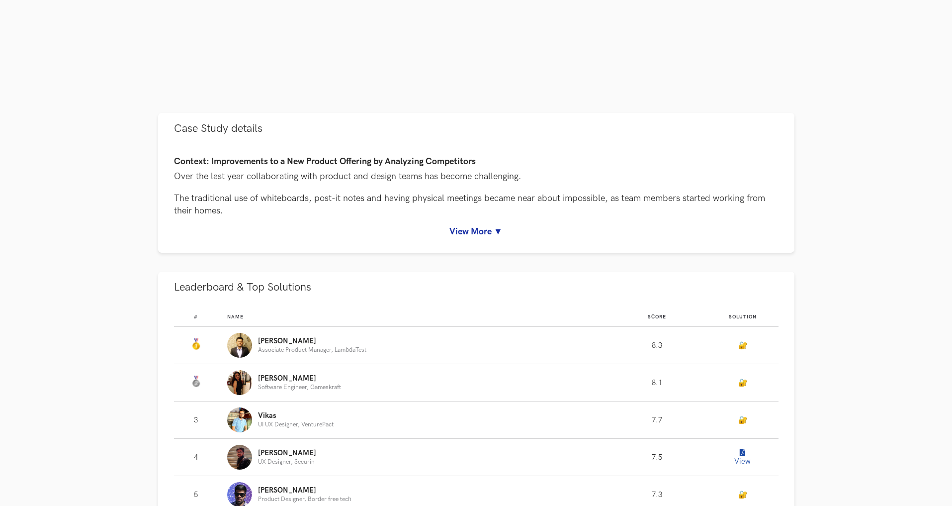
scroll to position [380, 0]
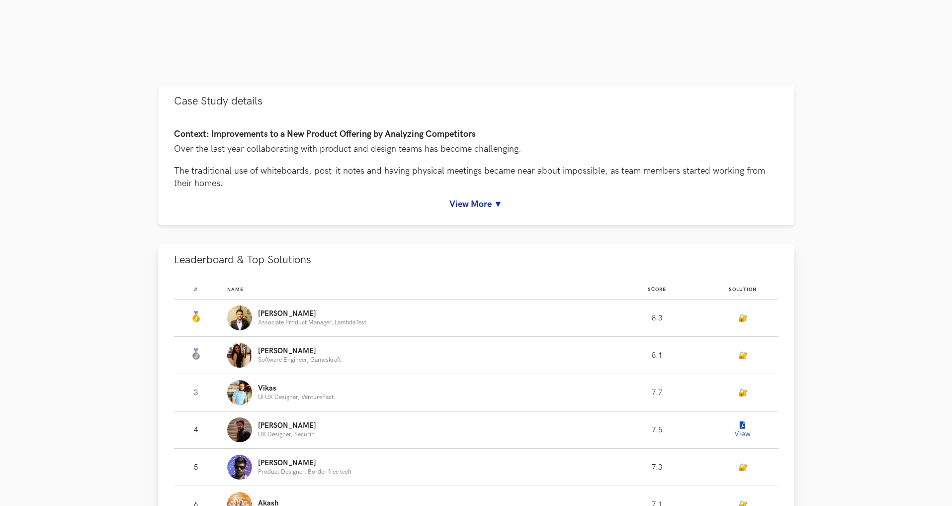
click at [370, 309] on div "[PERSON_NAME] Associate Product Manager, LambdaTest" at bounding box center [412, 317] width 371 height 25
click at [472, 211] on div "Context: Improvements to a New Product Offering by Analyzing Competitors Over t…" at bounding box center [476, 171] width 636 height 108
click at [495, 199] on link "View More ▼" at bounding box center [476, 204] width 604 height 10
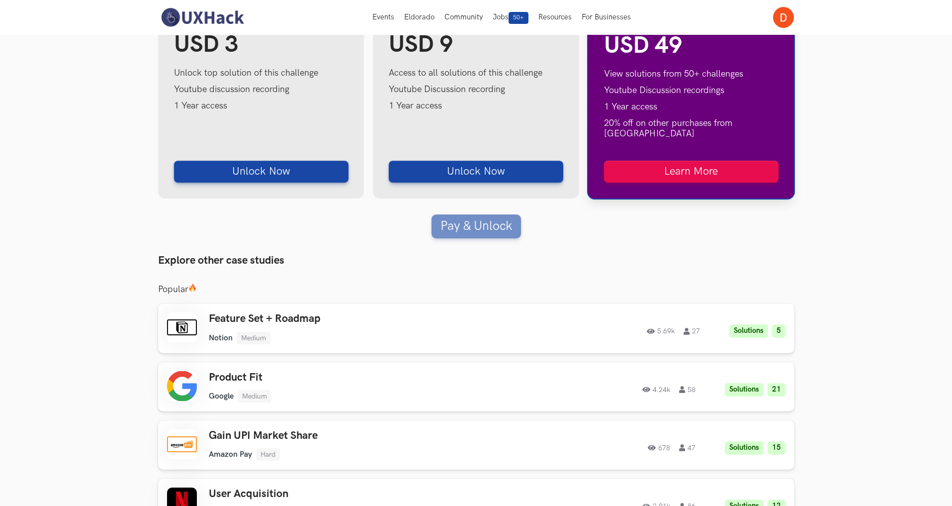
scroll to position [1379, 0]
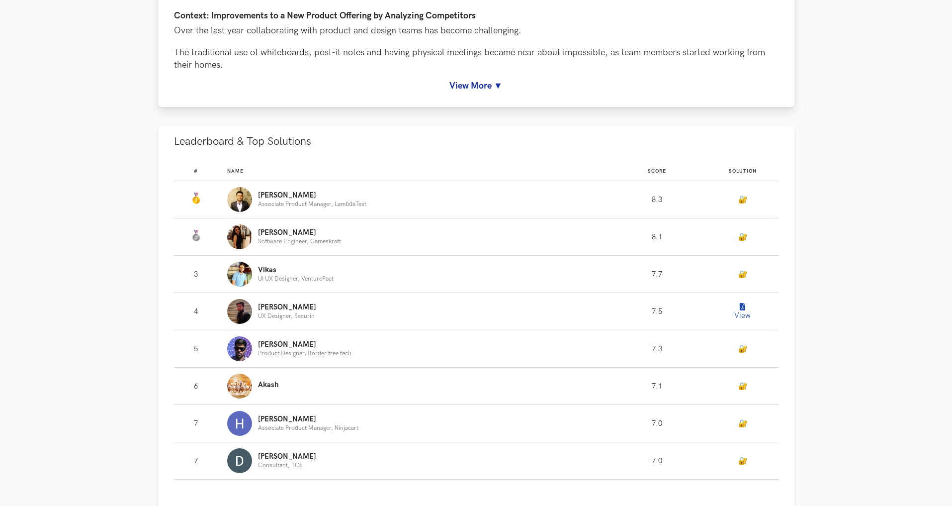
scroll to position [500, 0]
click at [742, 301] on button "View" at bounding box center [743, 310] width 20 height 20
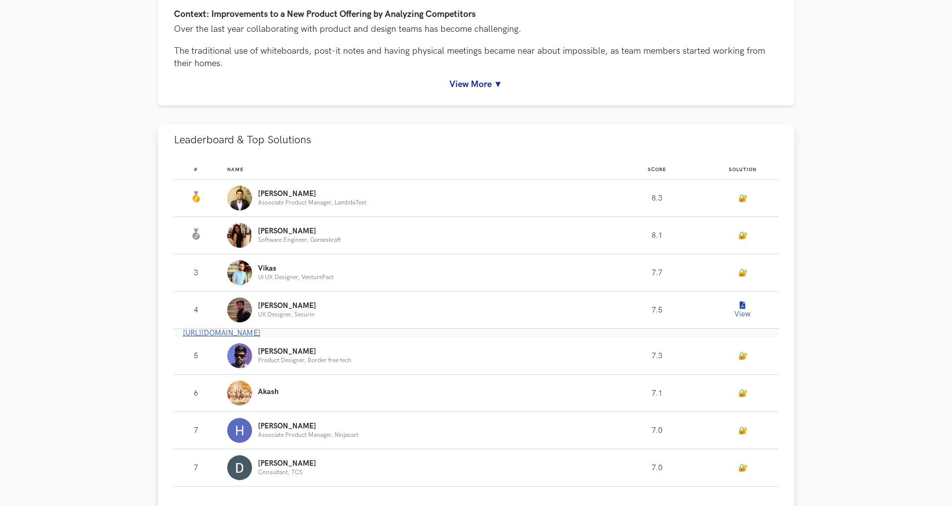
click at [260, 331] on link "[URL][DOMAIN_NAME]" at bounding box center [222, 333] width 78 height 8
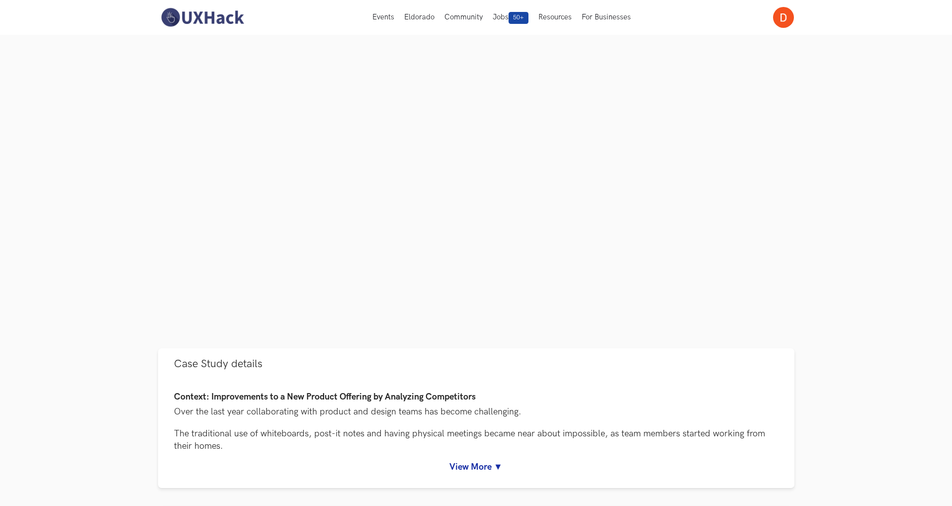
scroll to position [0, 0]
